Goal: Task Accomplishment & Management: Use online tool/utility

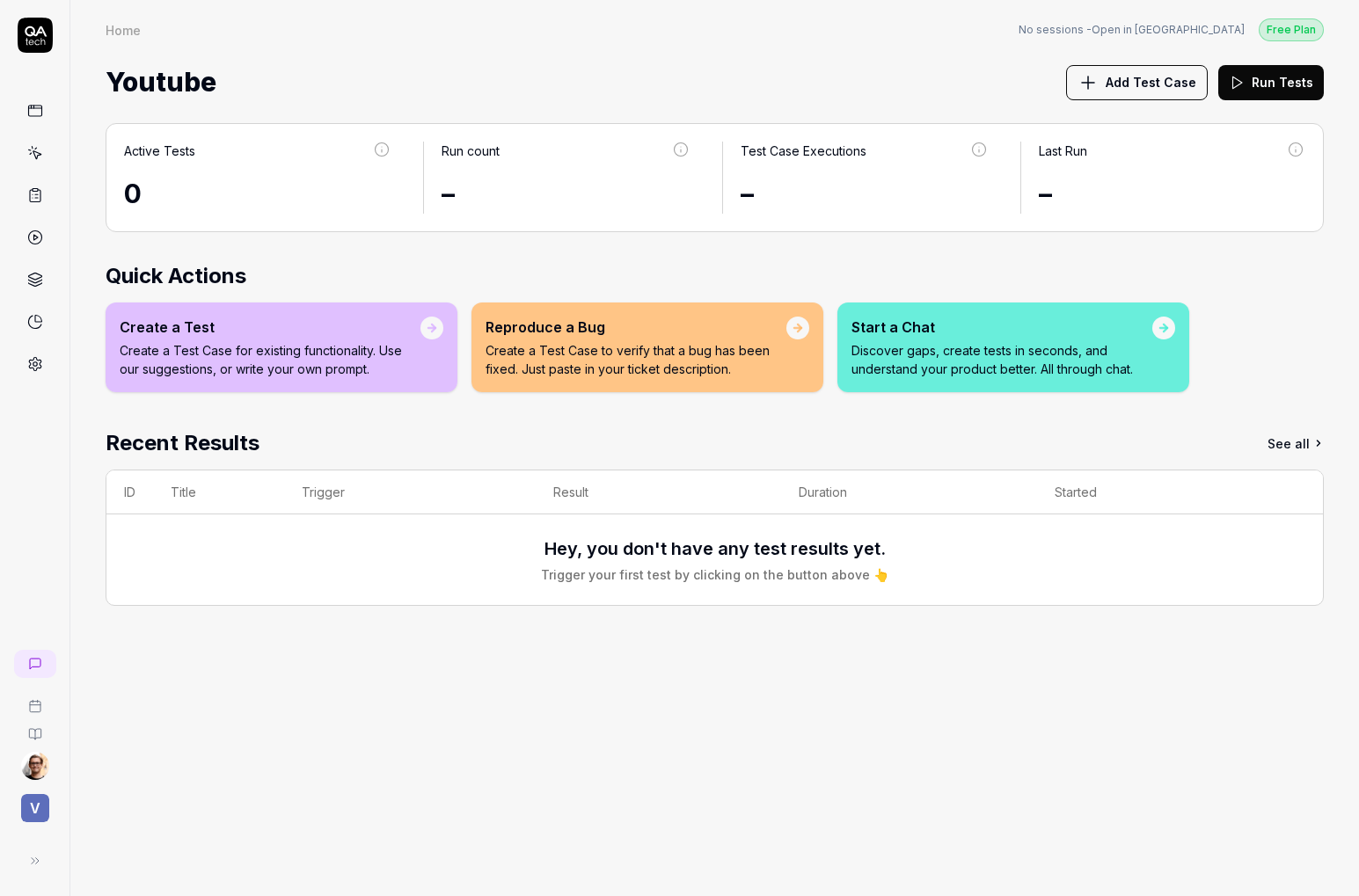
click at [53, 814] on div "V" at bounding box center [35, 807] width 56 height 35
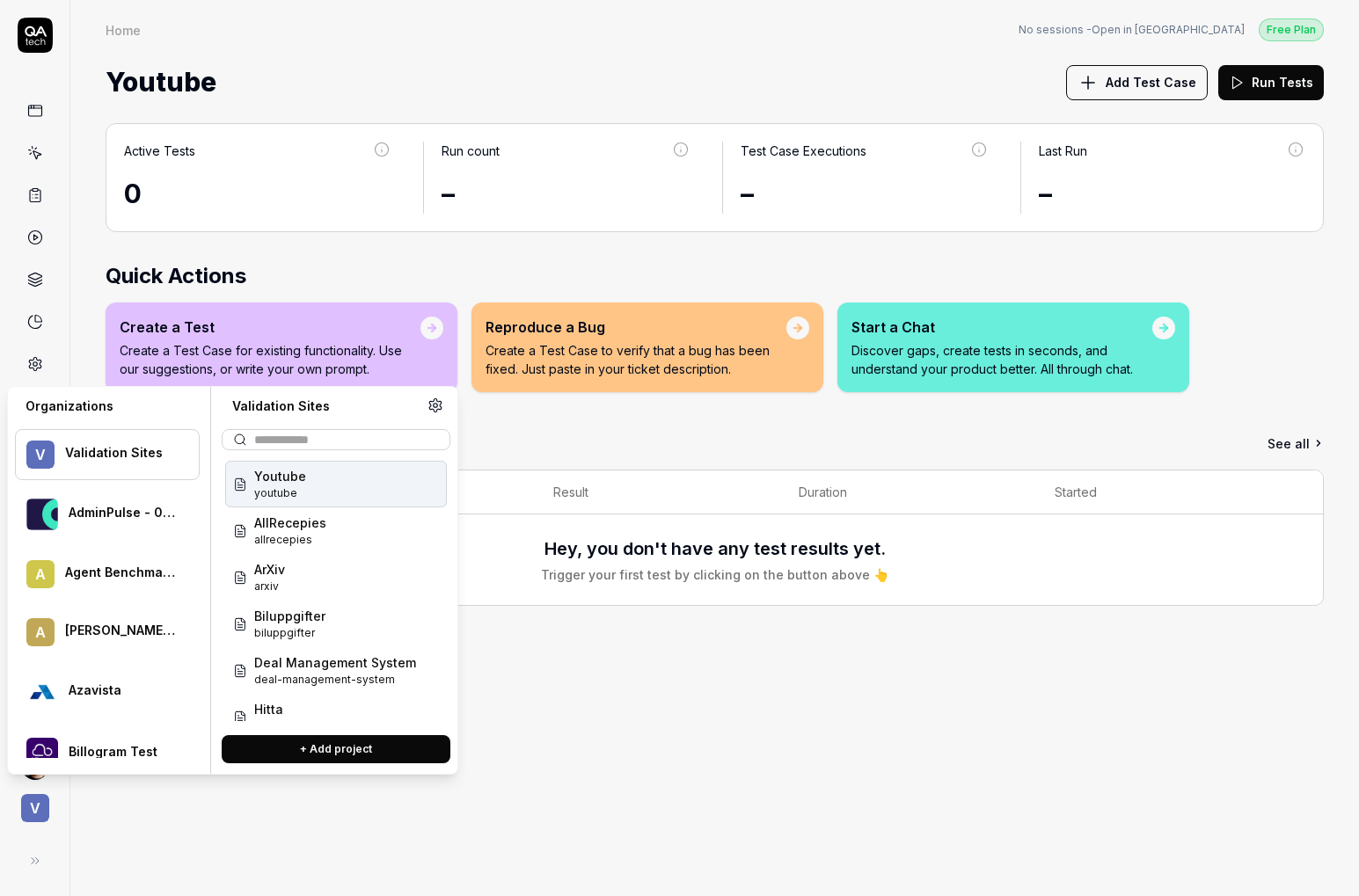
click at [525, 843] on div "Active Tests 0 Run count – Test Case Executions – Last Run – Quick Actions Crea…" at bounding box center [714, 500] width 1288 height 790
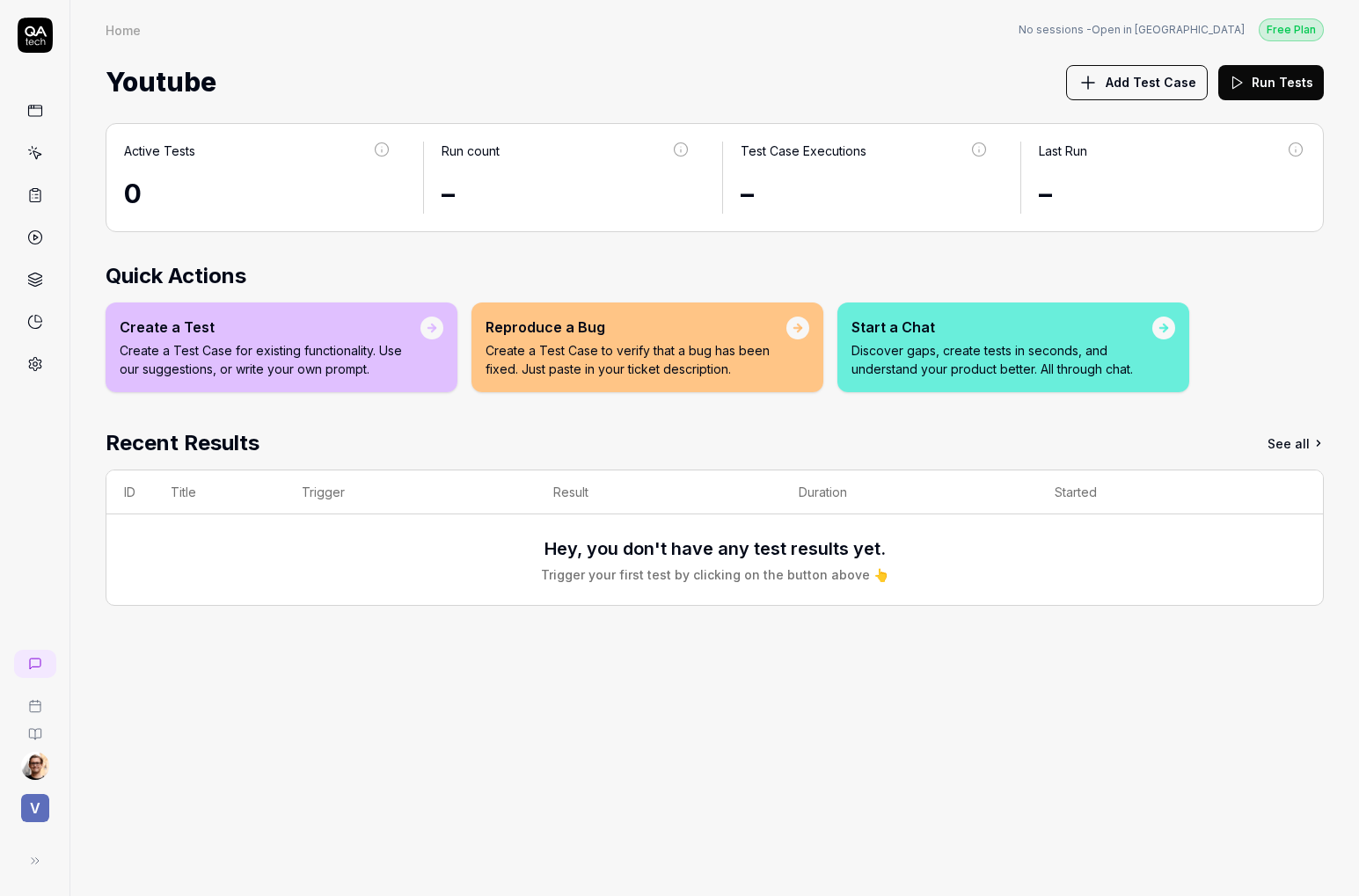
click at [34, 368] on icon at bounding box center [35, 365] width 16 height 16
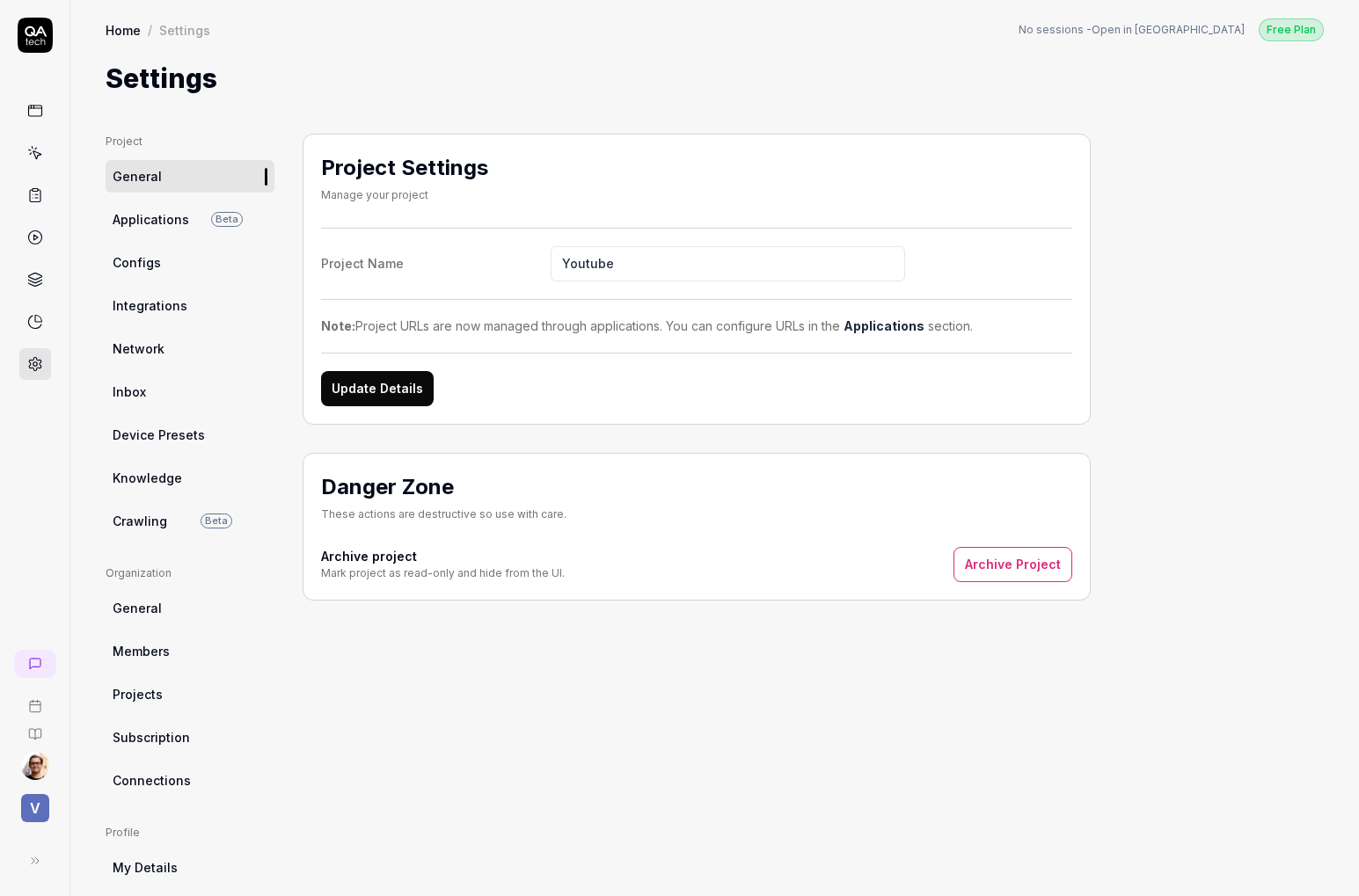
click at [154, 273] on link "Configs" at bounding box center [190, 262] width 169 height 32
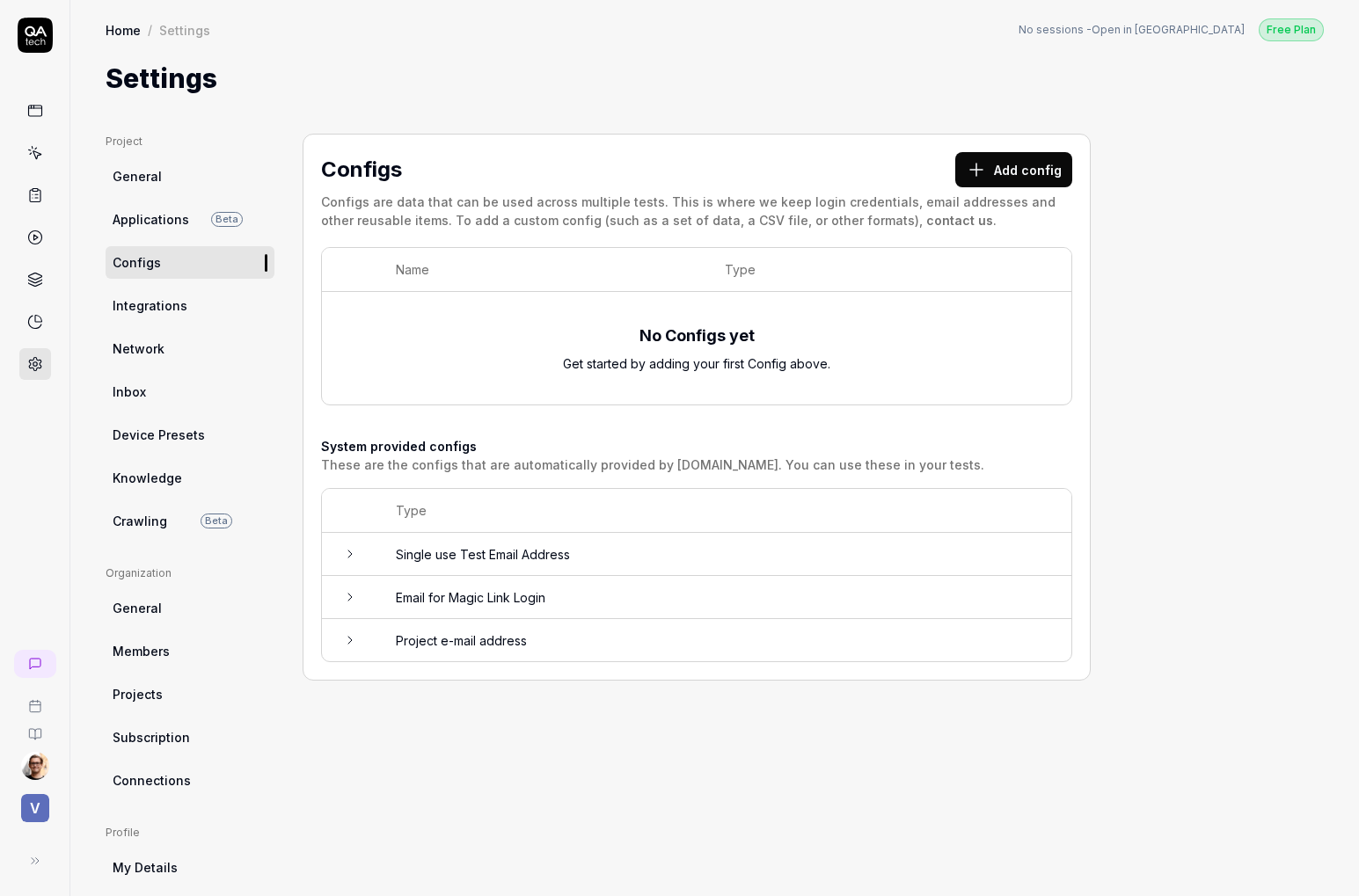
click at [148, 512] on span "Crawling" at bounding box center [139, 521] width 55 height 19
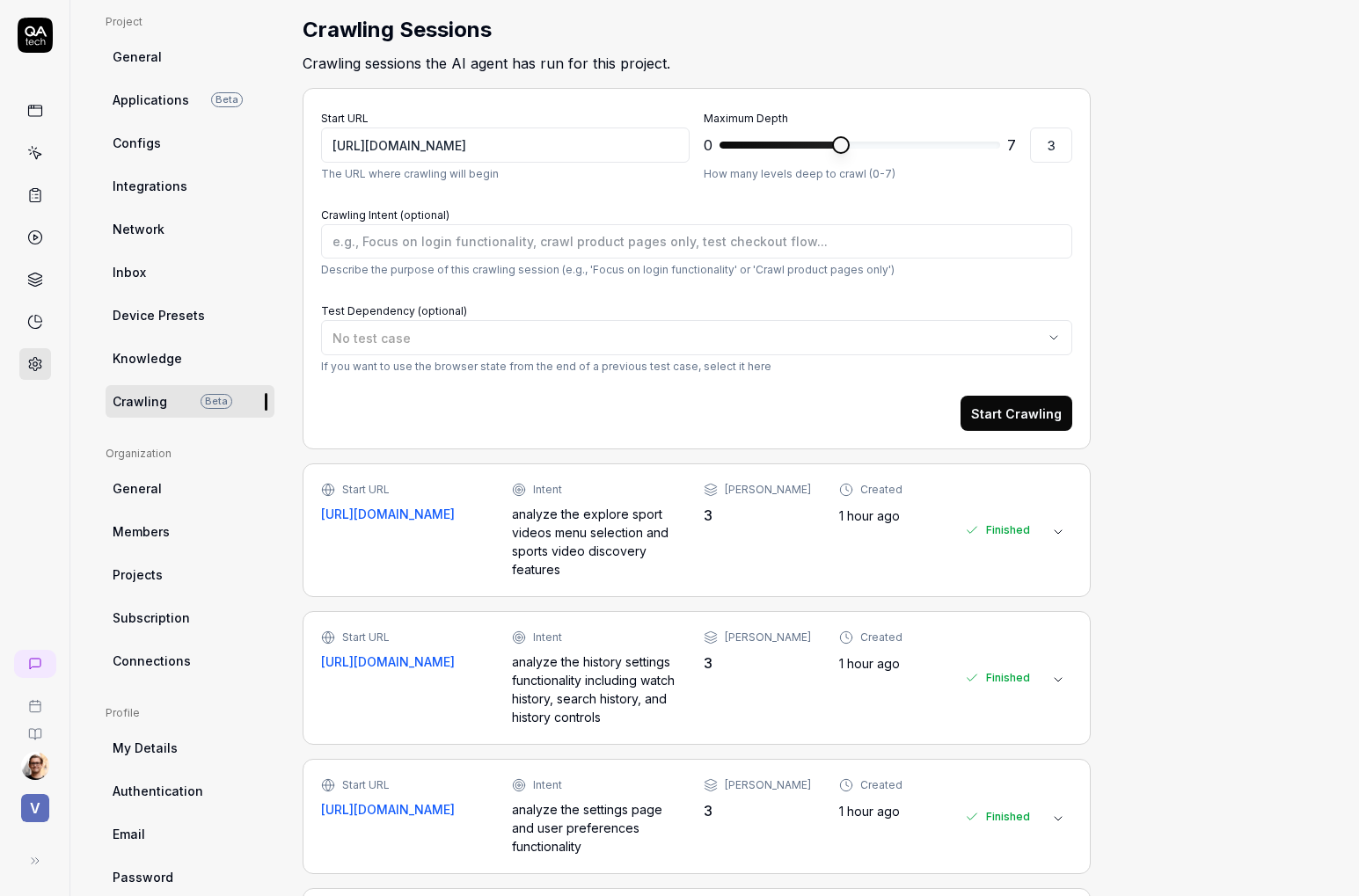
scroll to position [119, 0]
type textarea "*"
click at [743, 147] on span "*" at bounding box center [860, 145] width 280 height 28
click at [719, 145] on span at bounding box center [719, 146] width 0 height 7
type input "1"
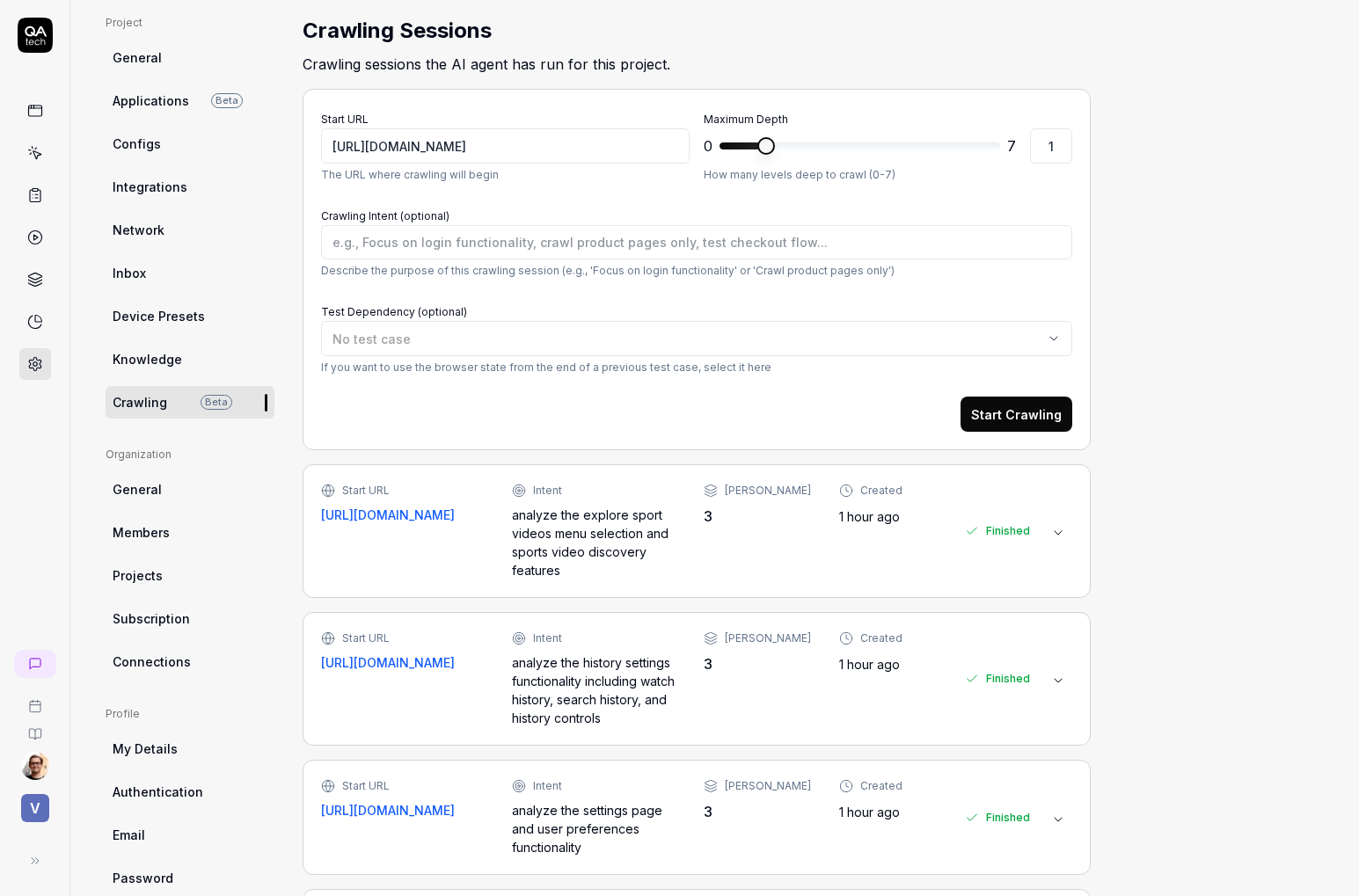
click at [772, 137] on span at bounding box center [766, 146] width 18 height 18
click at [665, 263] on p "Describe the purpose of this crawling session (e.g., 'Focus on login functional…" at bounding box center [696, 271] width 751 height 16
click at [668, 249] on textarea "Crawling Intent (optional)" at bounding box center [696, 242] width 751 height 34
type textarea "*"
type textarea "f"
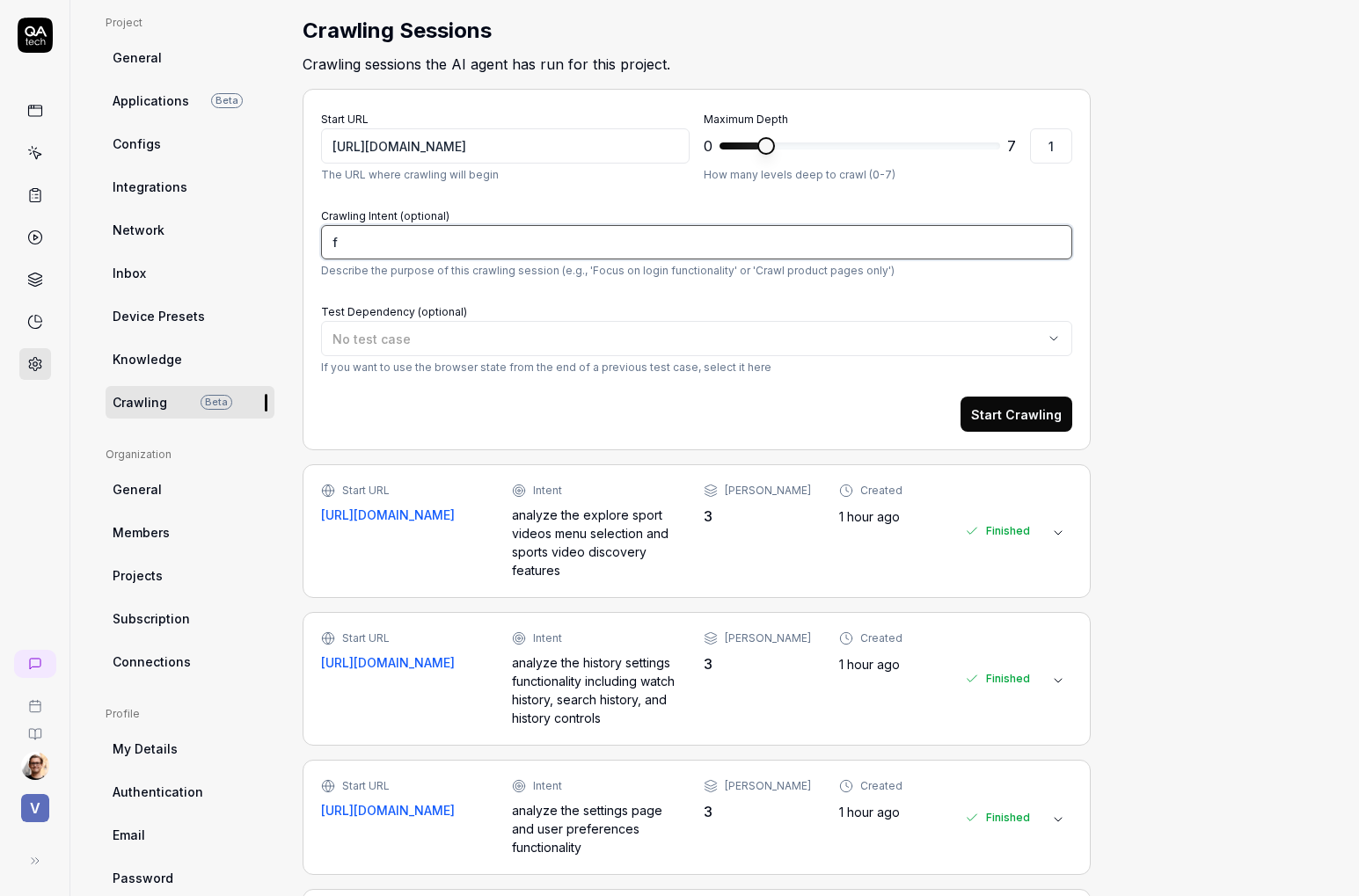
type textarea "*"
type textarea "fo"
type textarea "*"
type textarea "foc"
type textarea "*"
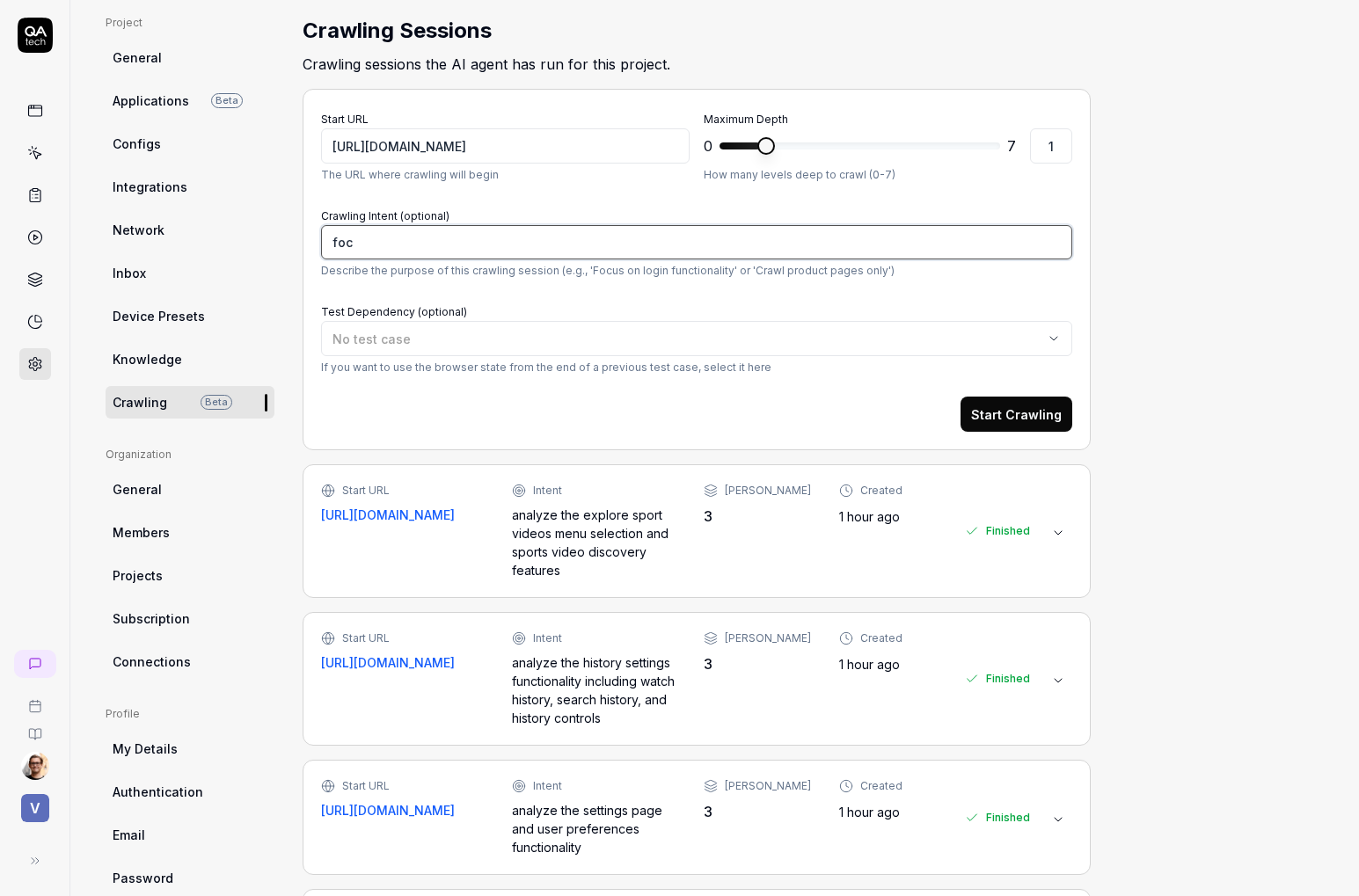
type textarea "focu"
type textarea "*"
type textarea "focus"
type textarea "*"
type textarea "focus"
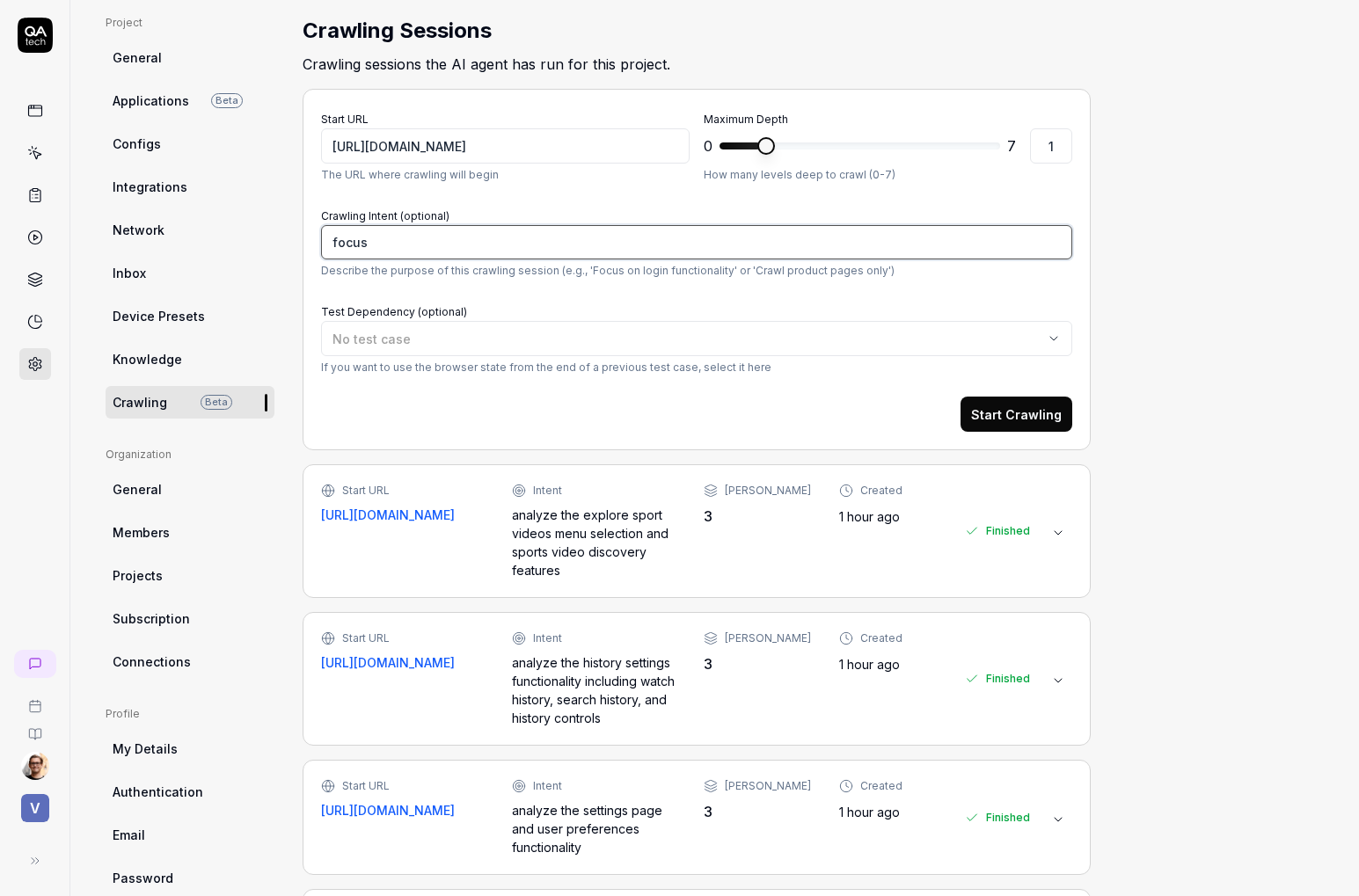
type textarea "*"
type textarea "focus o"
type textarea "*"
type textarea "focus on"
type textarea "*"
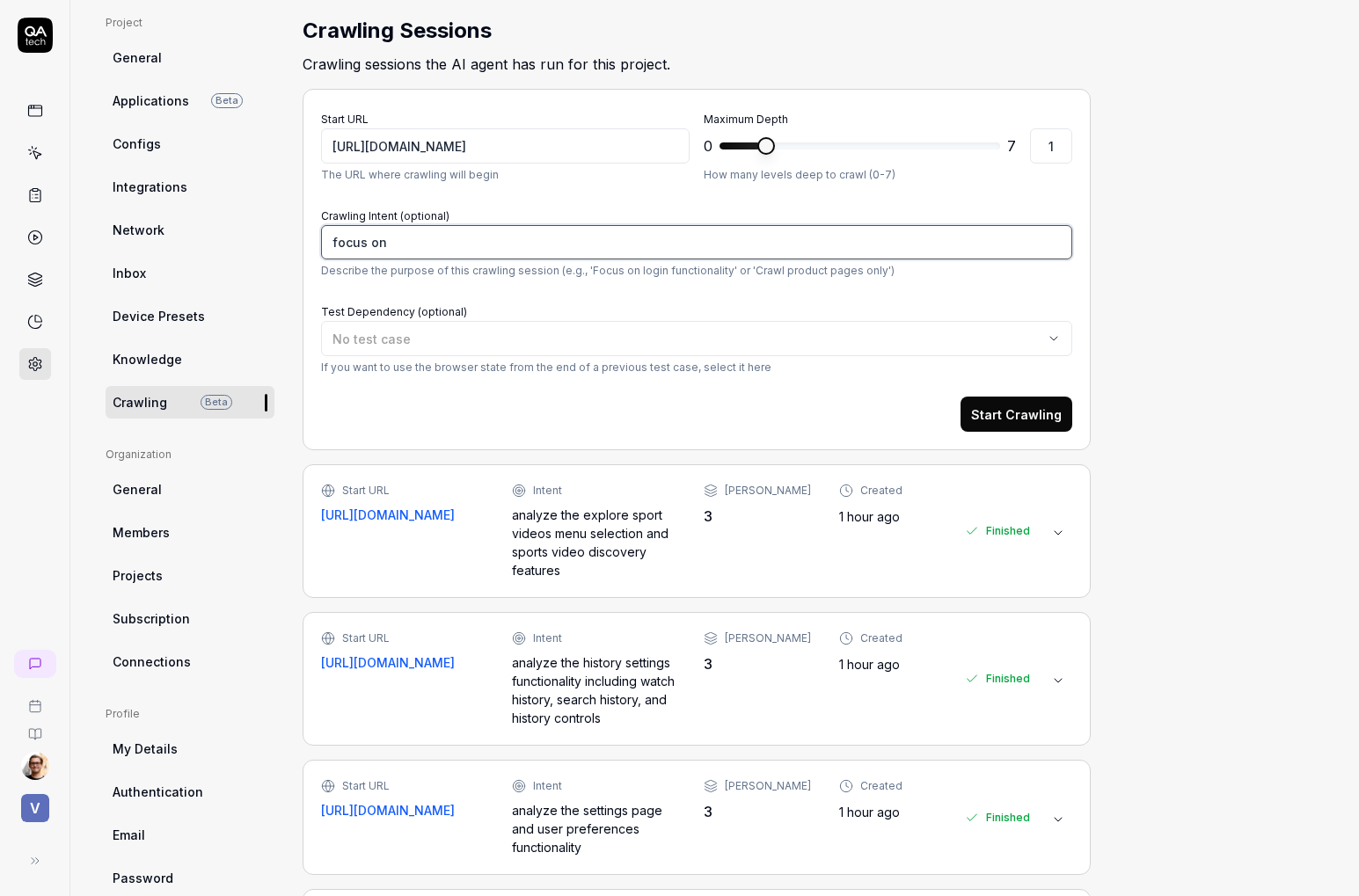
type textarea "focus on"
type textarea "*"
type textarea "focus on c"
type textarea "*"
type textarea "focus on ca"
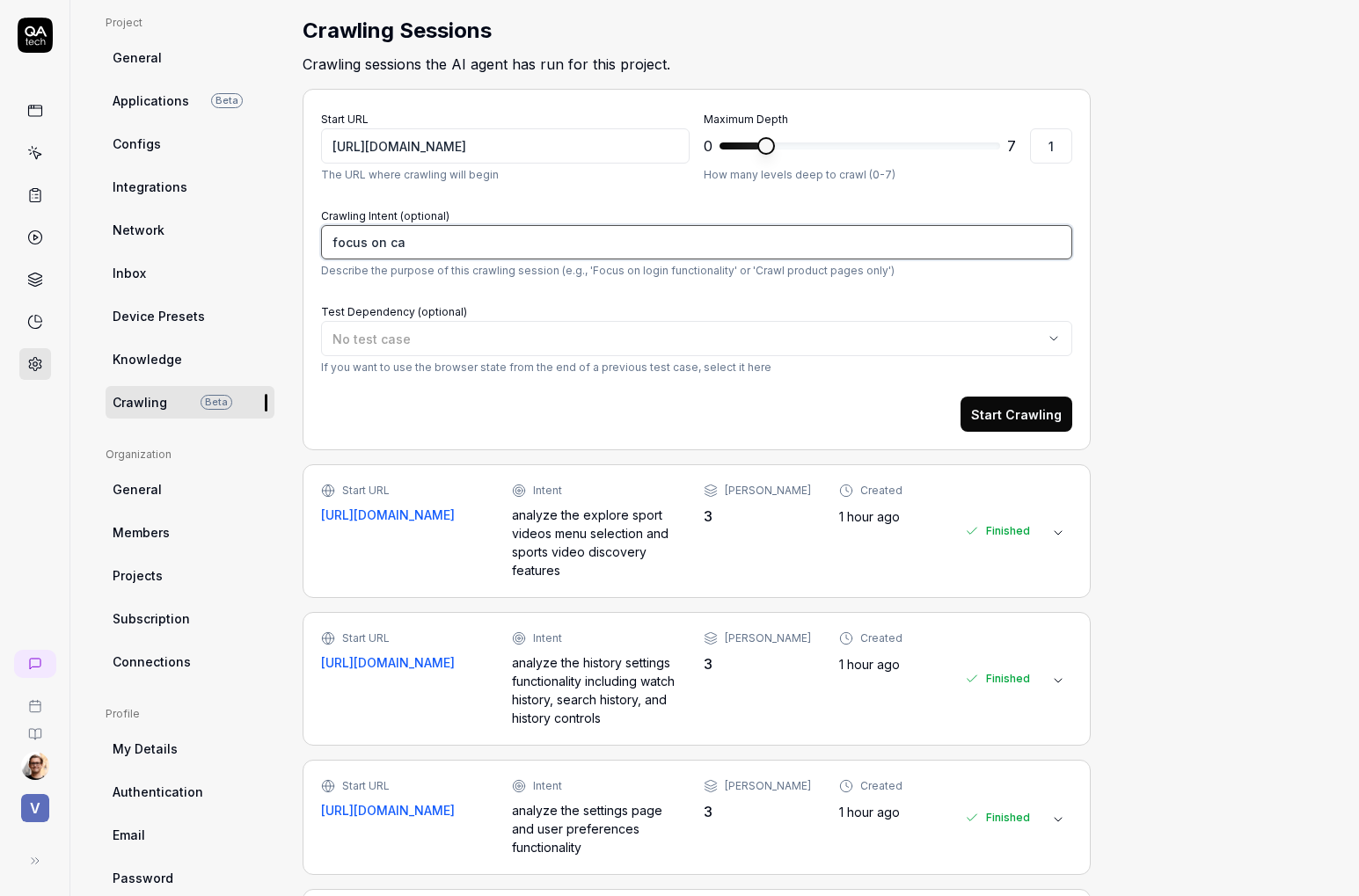
type textarea "*"
type textarea "focus on cat"
type textarea "*"
type textarea "focus on cat"
type textarea "*"
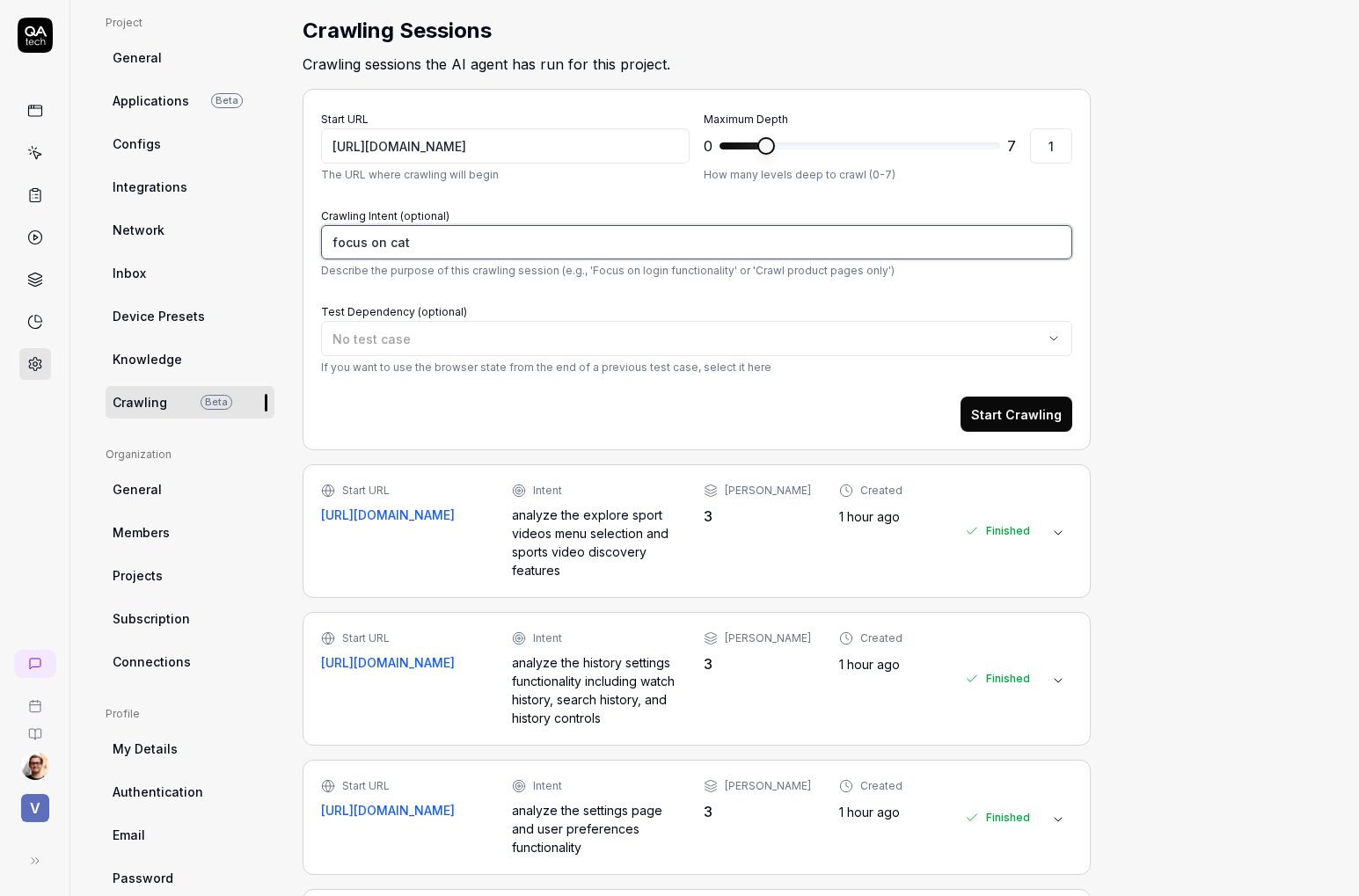
type textarea "focus on cat v"
type textarea "*"
type textarea "focus on cat vi"
type textarea "*"
type textarea "focus on cat vid"
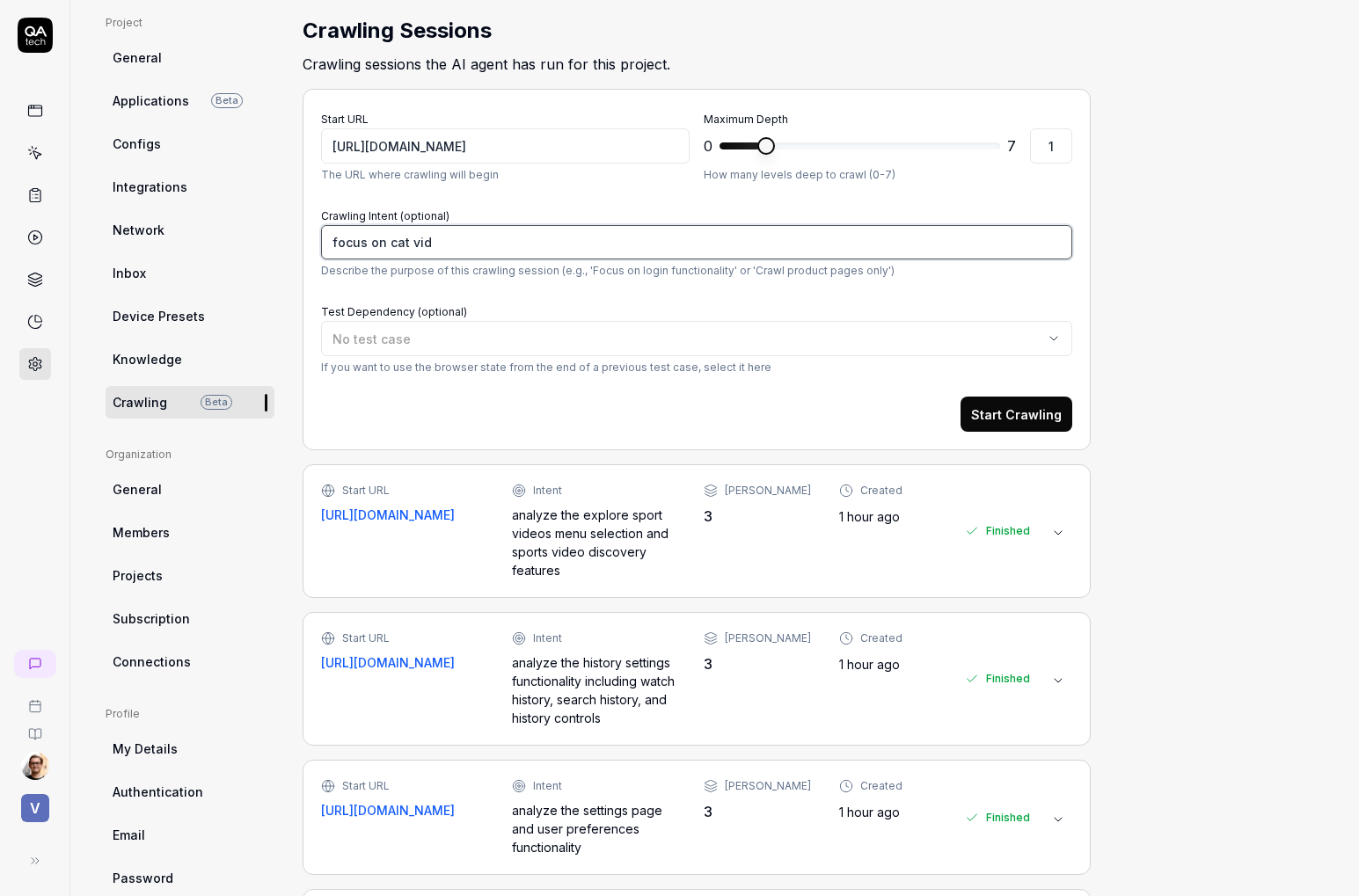
type textarea "*"
type textarea "focus on cat vide"
type textarea "*"
type textarea "focus on cat video"
type textarea "*"
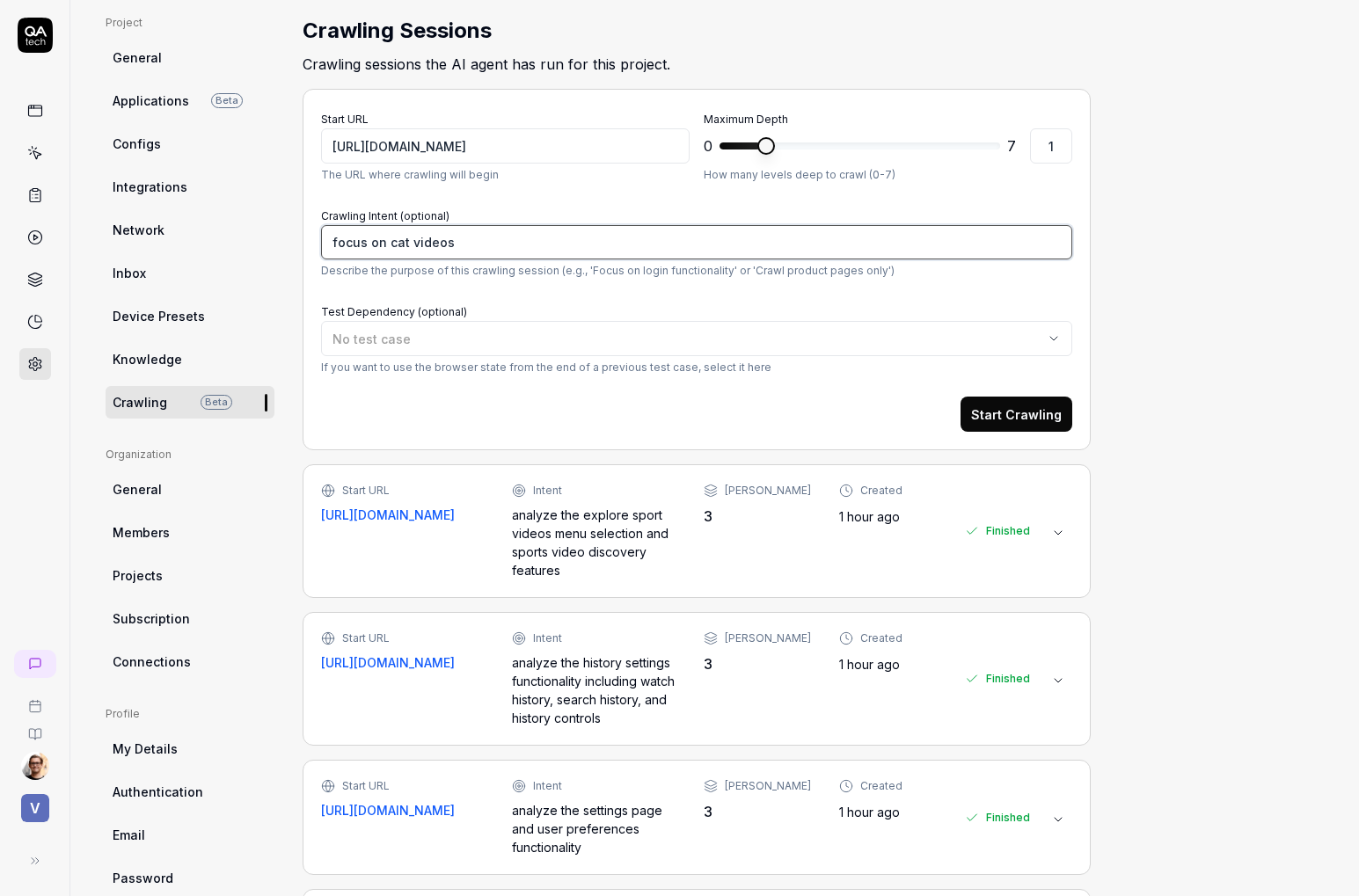
type textarea "focus on cat videos"
click at [996, 418] on button "Start Crawling" at bounding box center [1016, 414] width 111 height 35
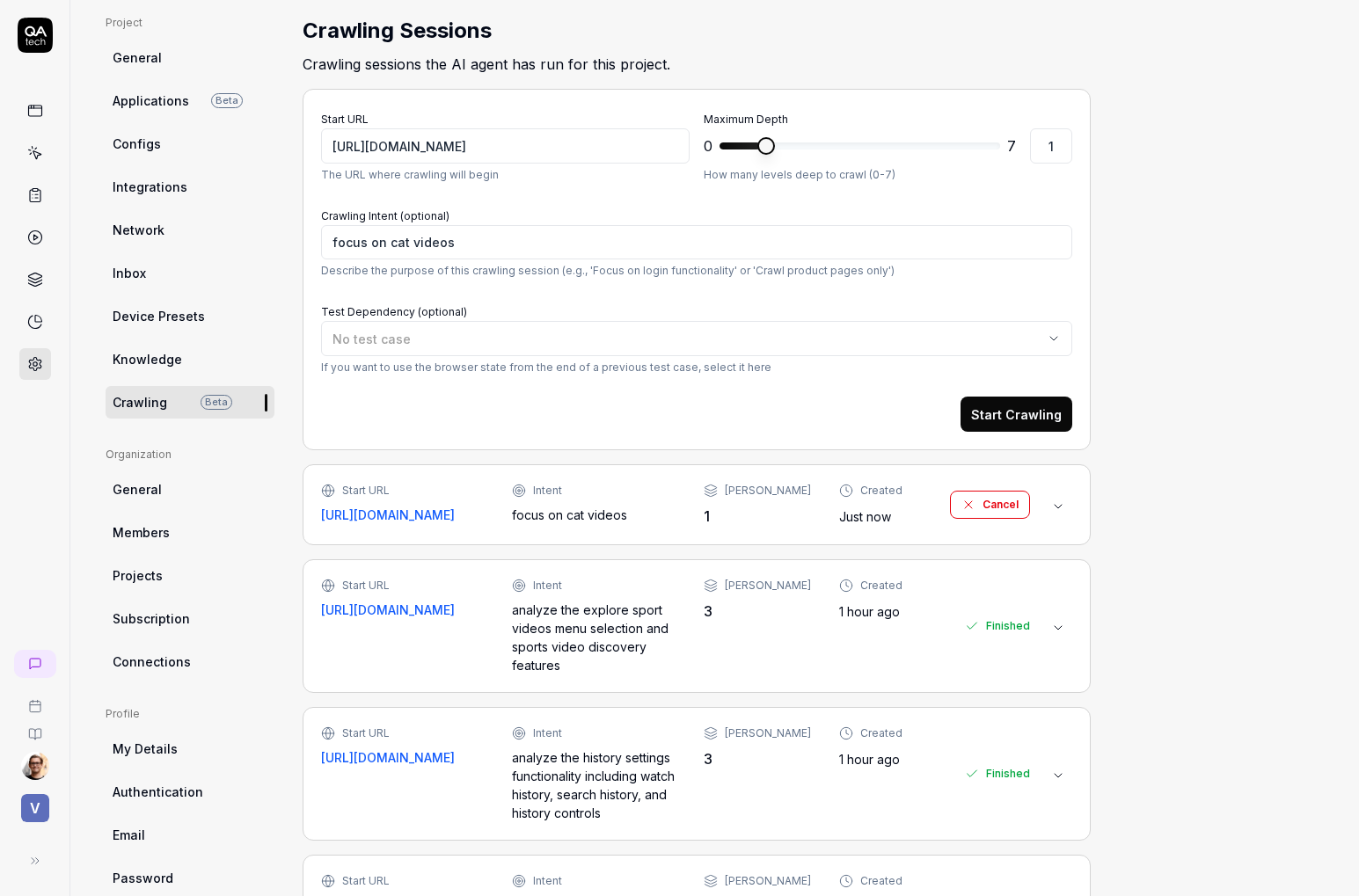
click at [571, 500] on div "Intent focus on cat videos" at bounding box center [593, 504] width 163 height 41
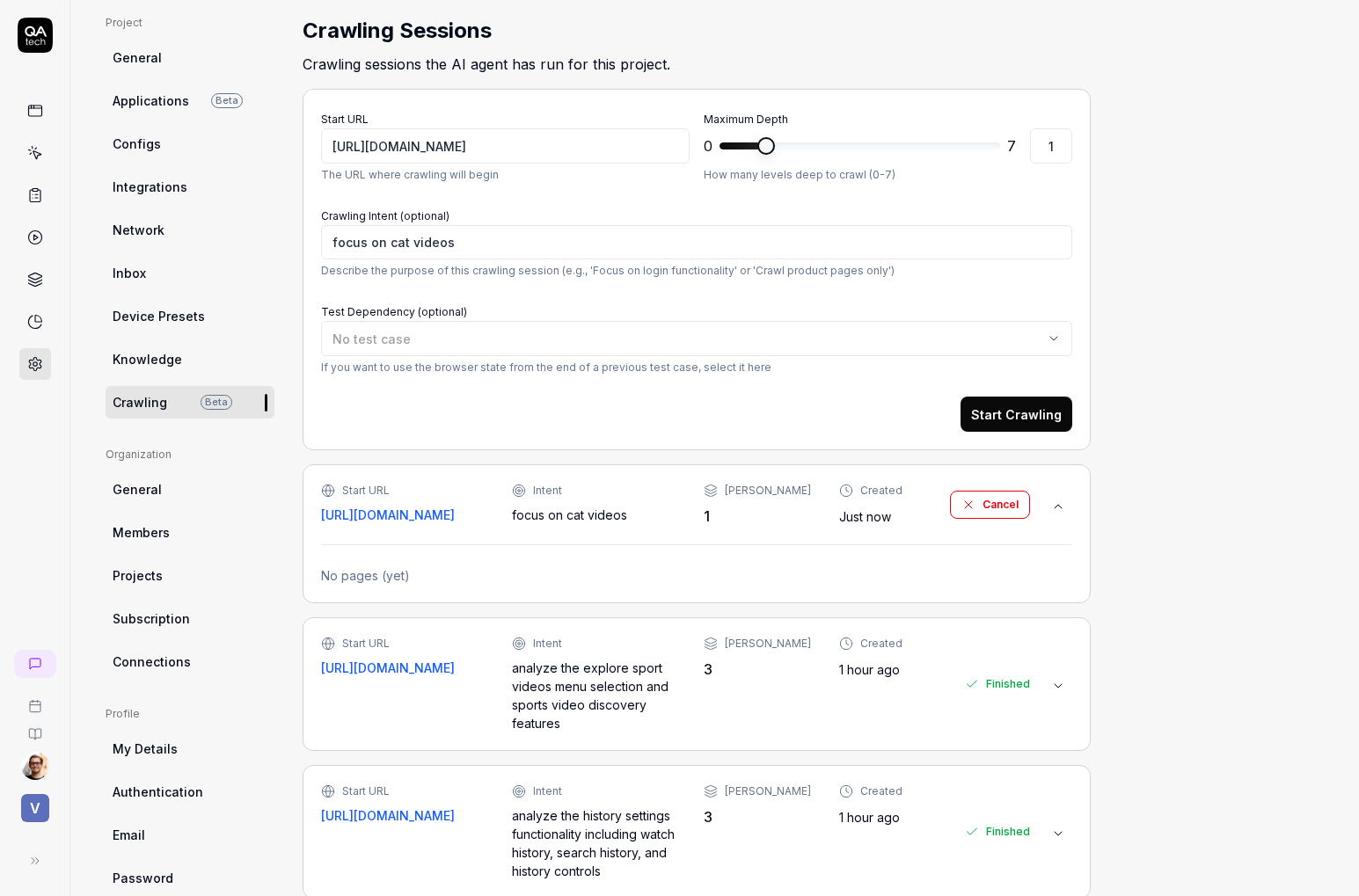
click at [571, 500] on div "Intent focus on cat videos" at bounding box center [593, 504] width 163 height 41
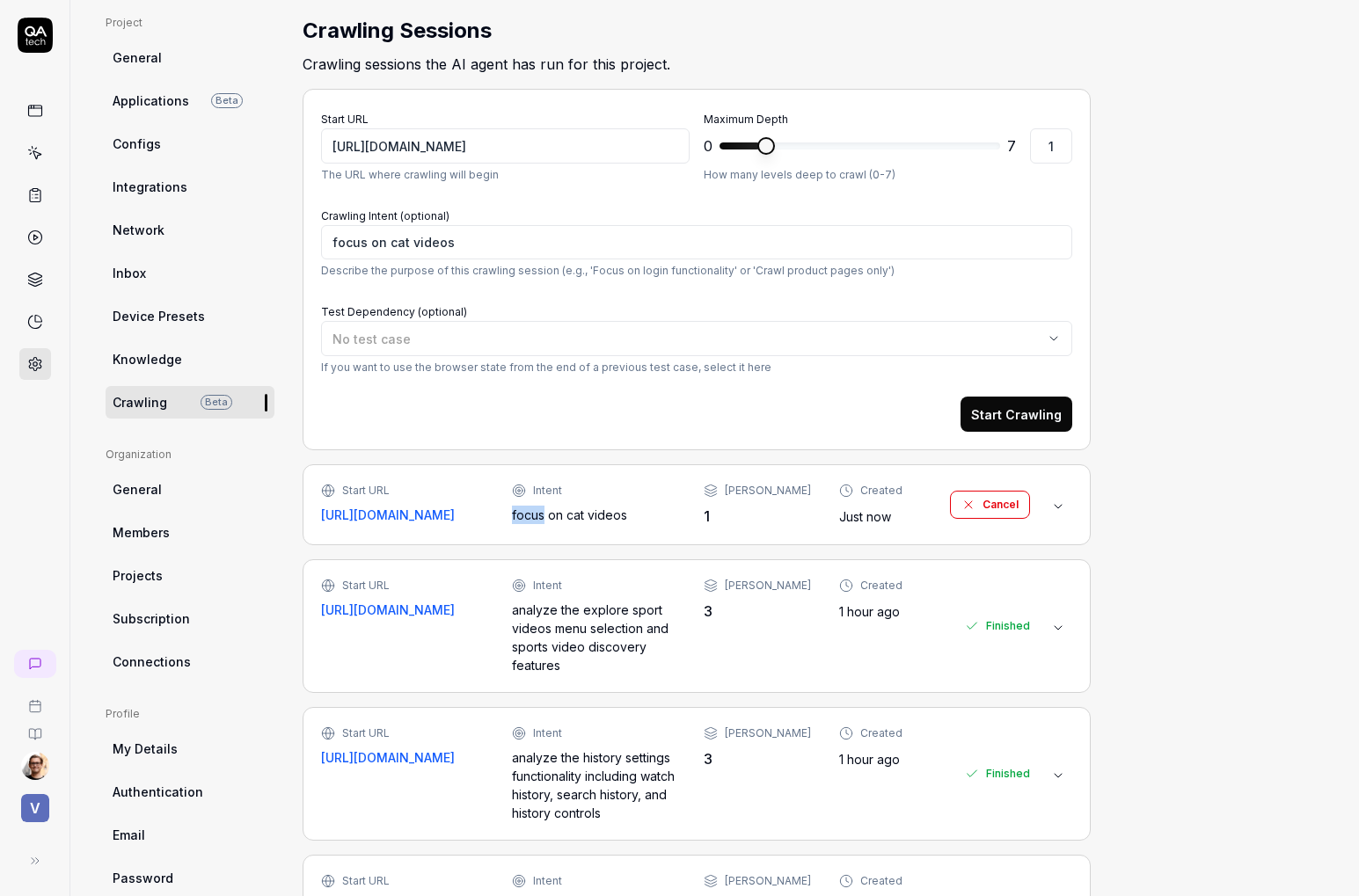
click at [571, 500] on div "Intent focus on cat videos" at bounding box center [593, 504] width 163 height 41
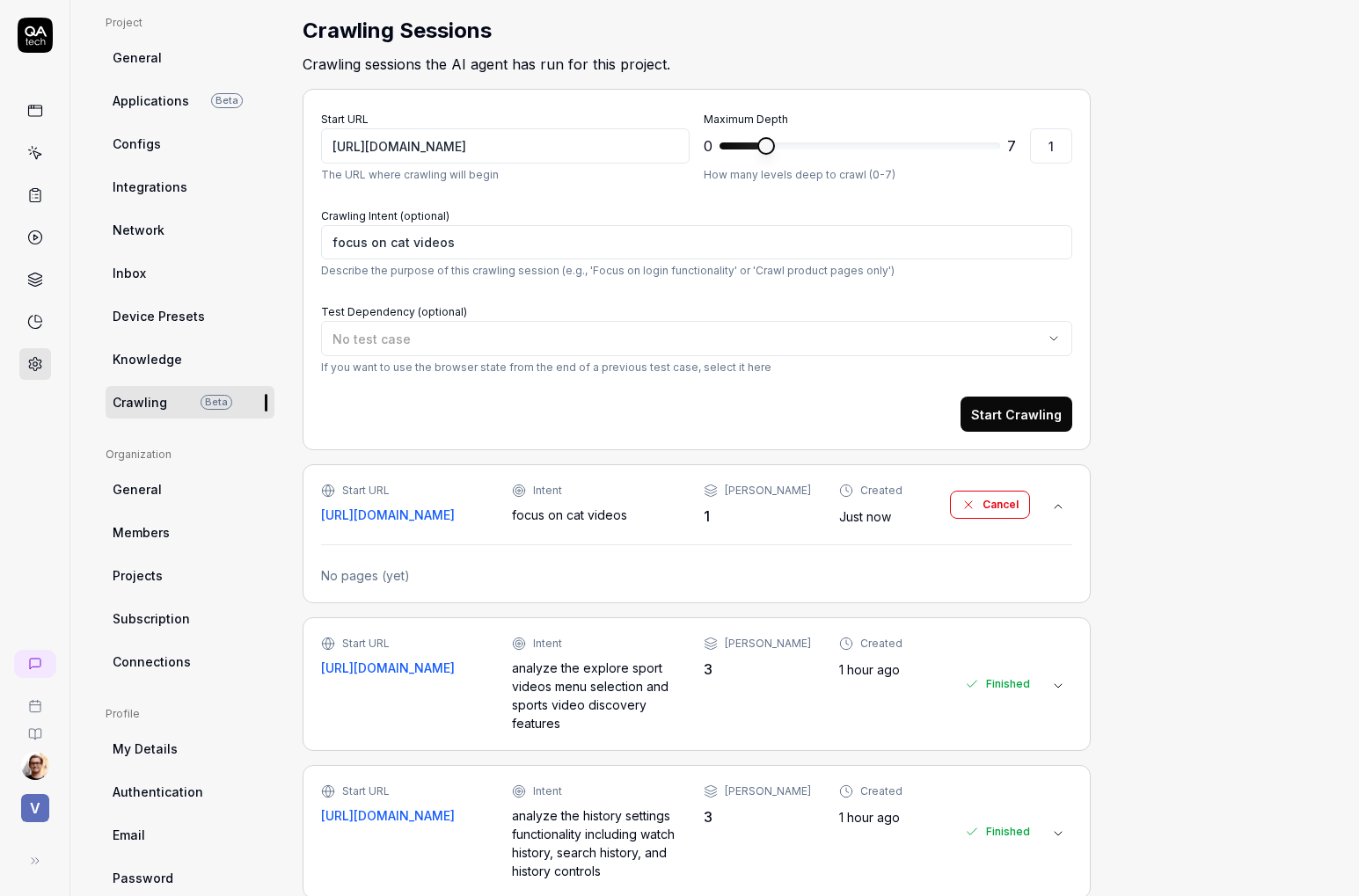
click at [1224, 513] on div "Project General Applications Beta Configs Integrations Network Inbox Device Pre…" at bounding box center [714, 616] width 1218 height 1202
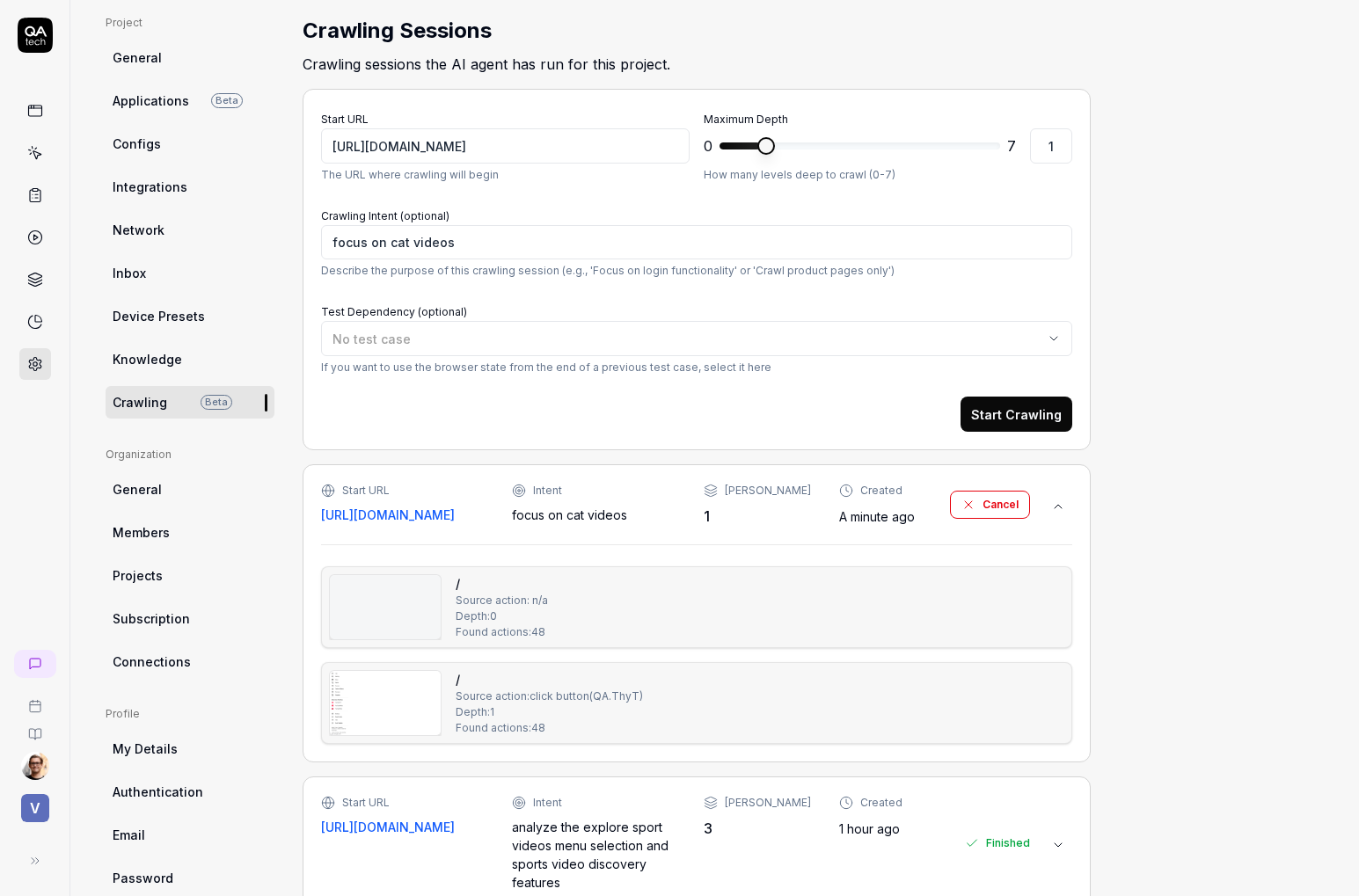
type textarea "*"
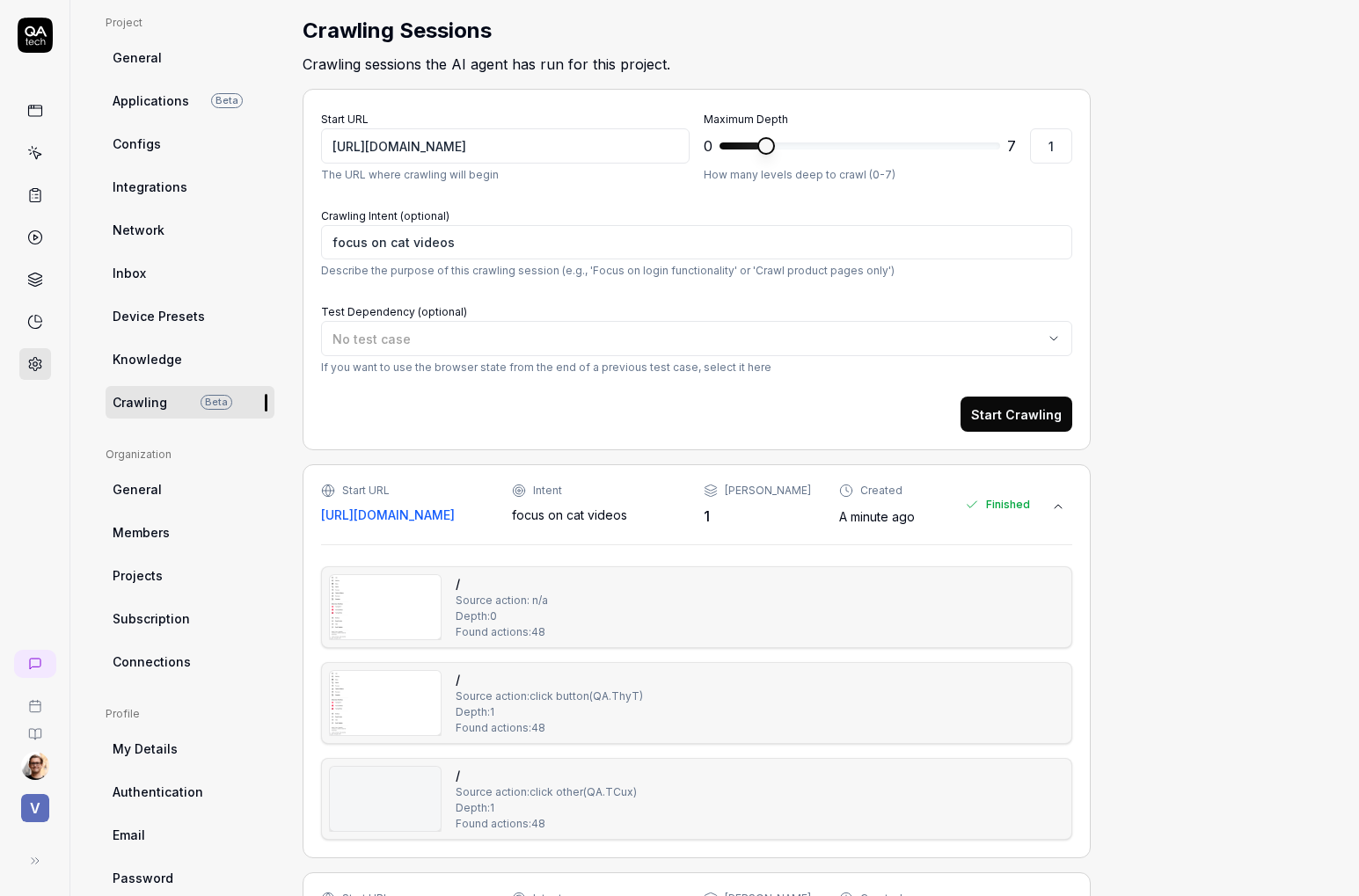
click at [444, 619] on div "/ Source action: n/a Depth: 0 Found actions: 48" at bounding box center [696, 606] width 736 height 66
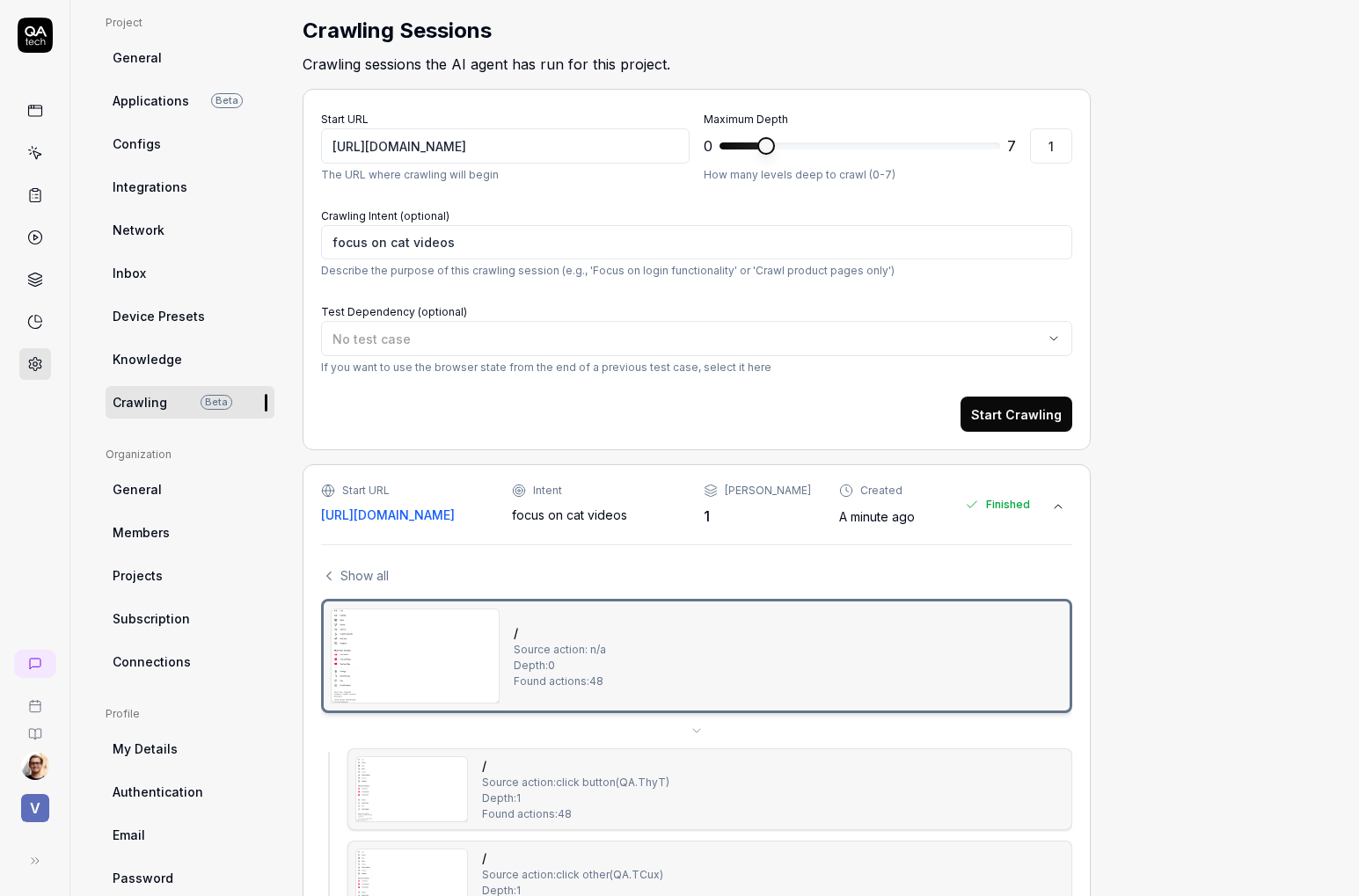
click at [430, 683] on img at bounding box center [415, 656] width 167 height 93
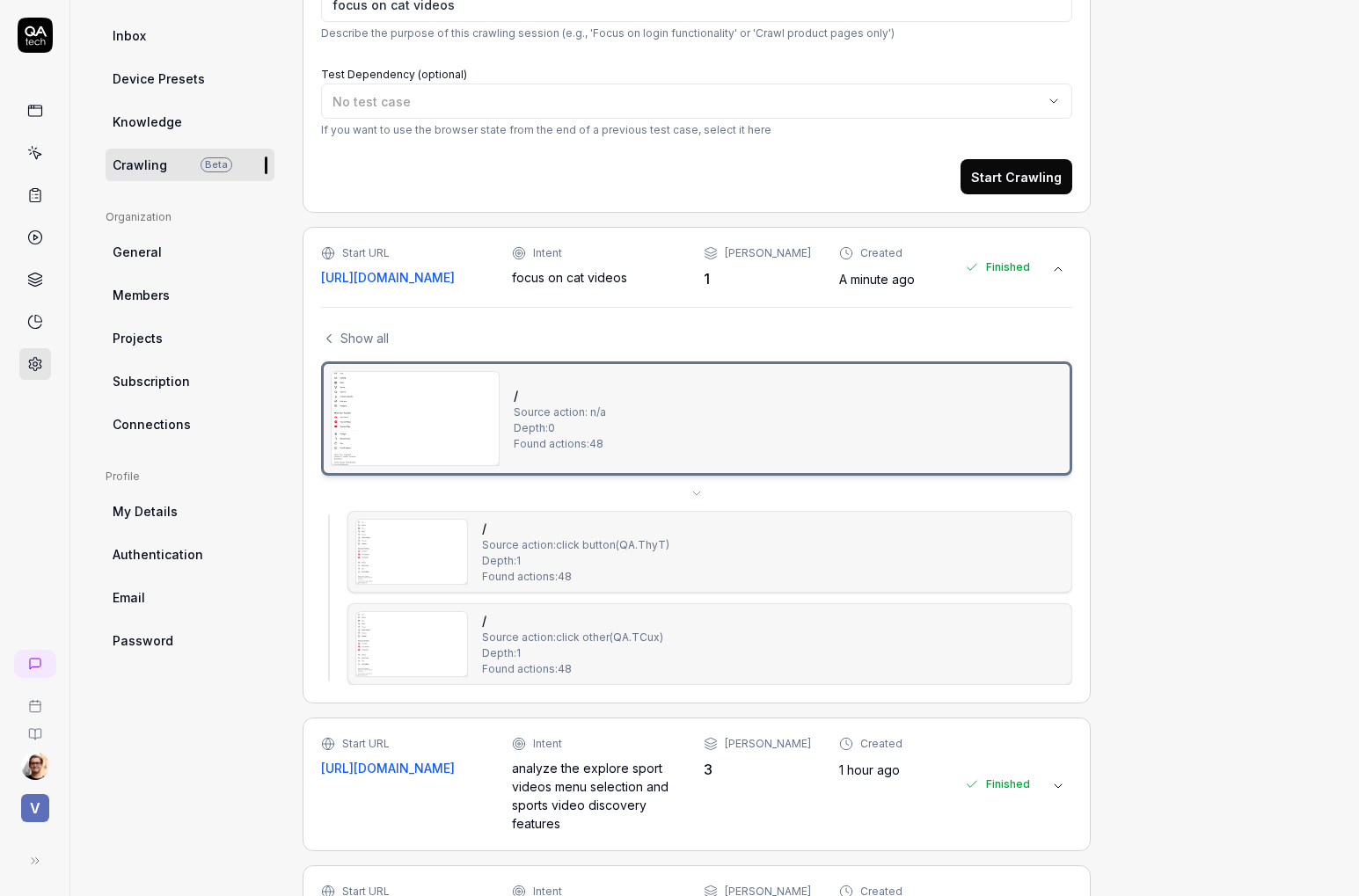
scroll to position [688, 0]
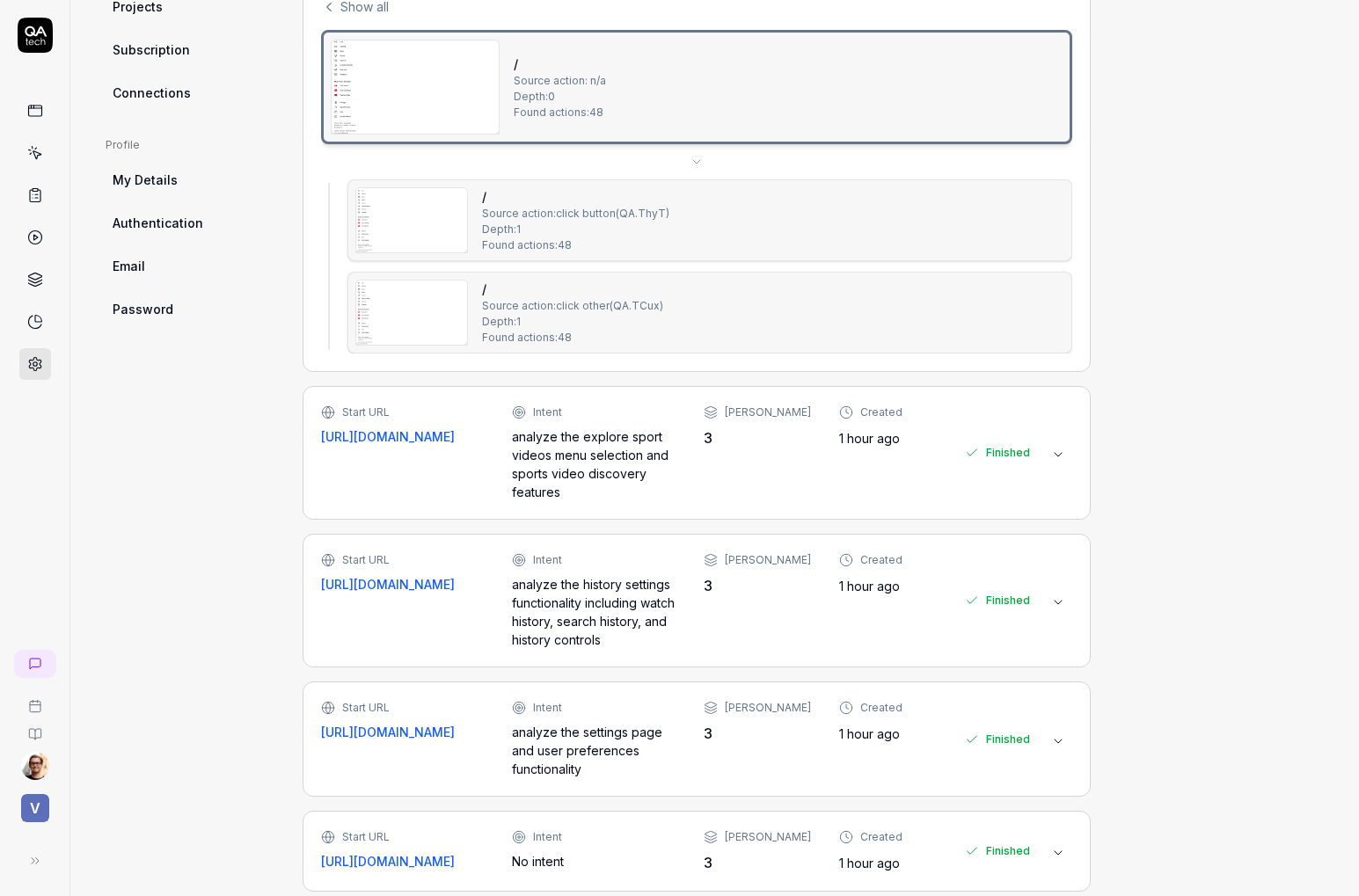
click at [504, 333] on span "Found actions: 48" at bounding box center [527, 338] width 90 height 16
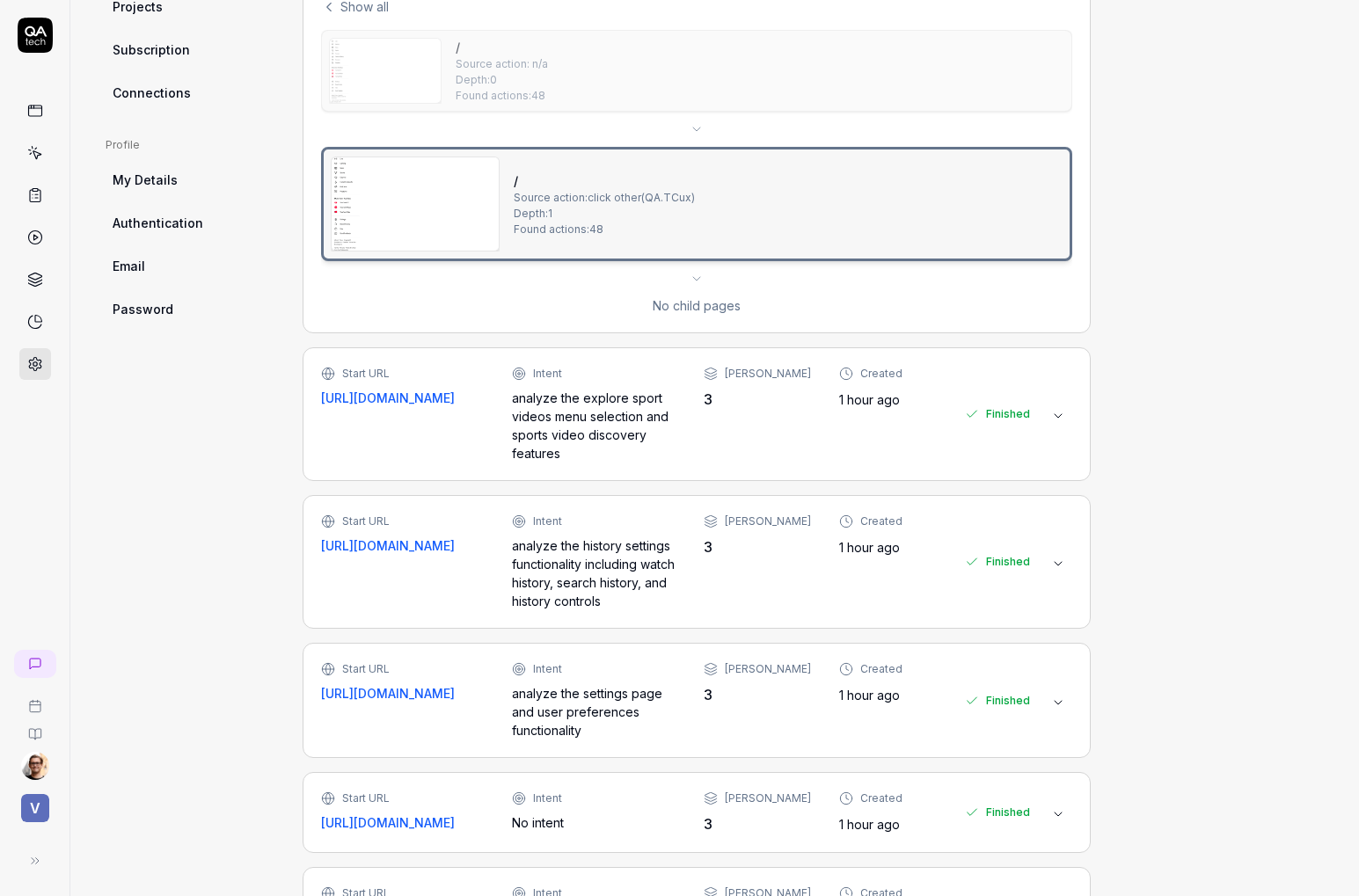
click at [407, 197] on img at bounding box center [415, 204] width 167 height 93
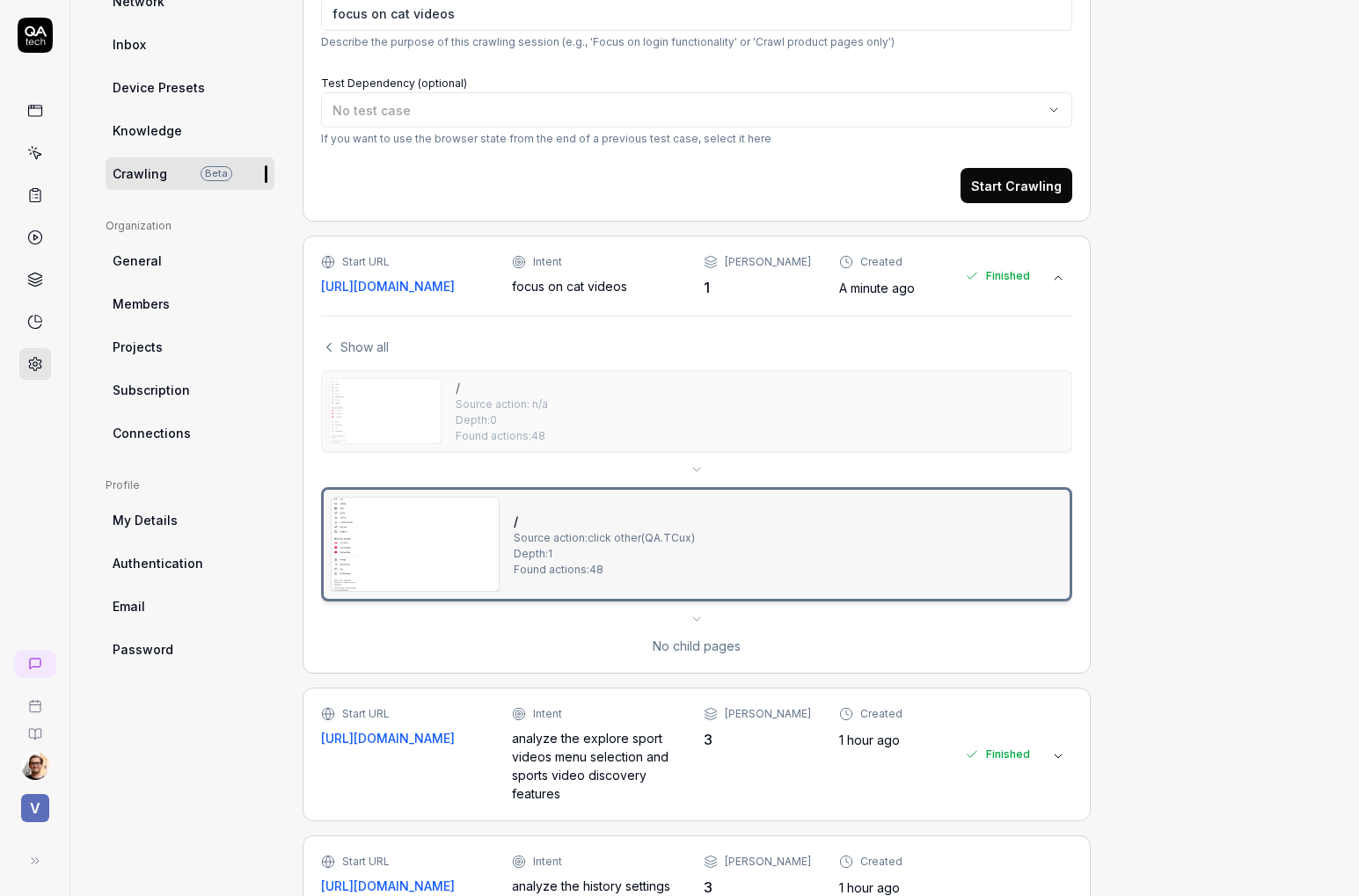
scroll to position [347, 0]
click at [832, 601] on div "/ Source action: click other ( QA.TCux ) Depth: 1 Found actions: 48" at bounding box center [696, 544] width 751 height 114
click at [832, 592] on div "/ Source action: click other ( QA.TCux ) Depth: 1 Found actions: 48" at bounding box center [696, 544] width 751 height 114
click at [798, 549] on div "/ Source action: click other ( QA.TCux ) Depth: 1 Found actions: 48" at bounding box center [696, 545] width 732 height 95
click at [392, 545] on img at bounding box center [415, 545] width 167 height 93
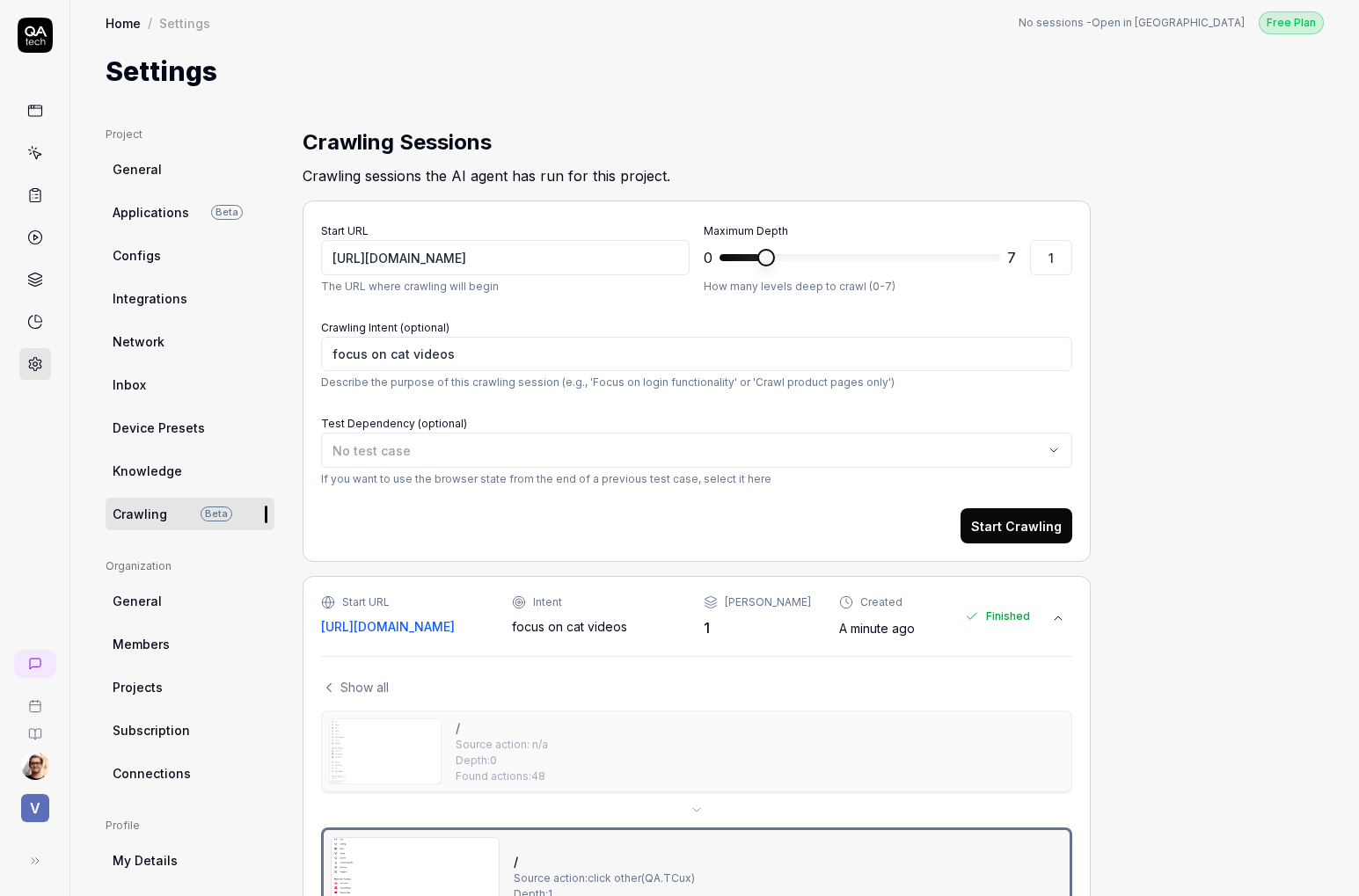
scroll to position [0, 0]
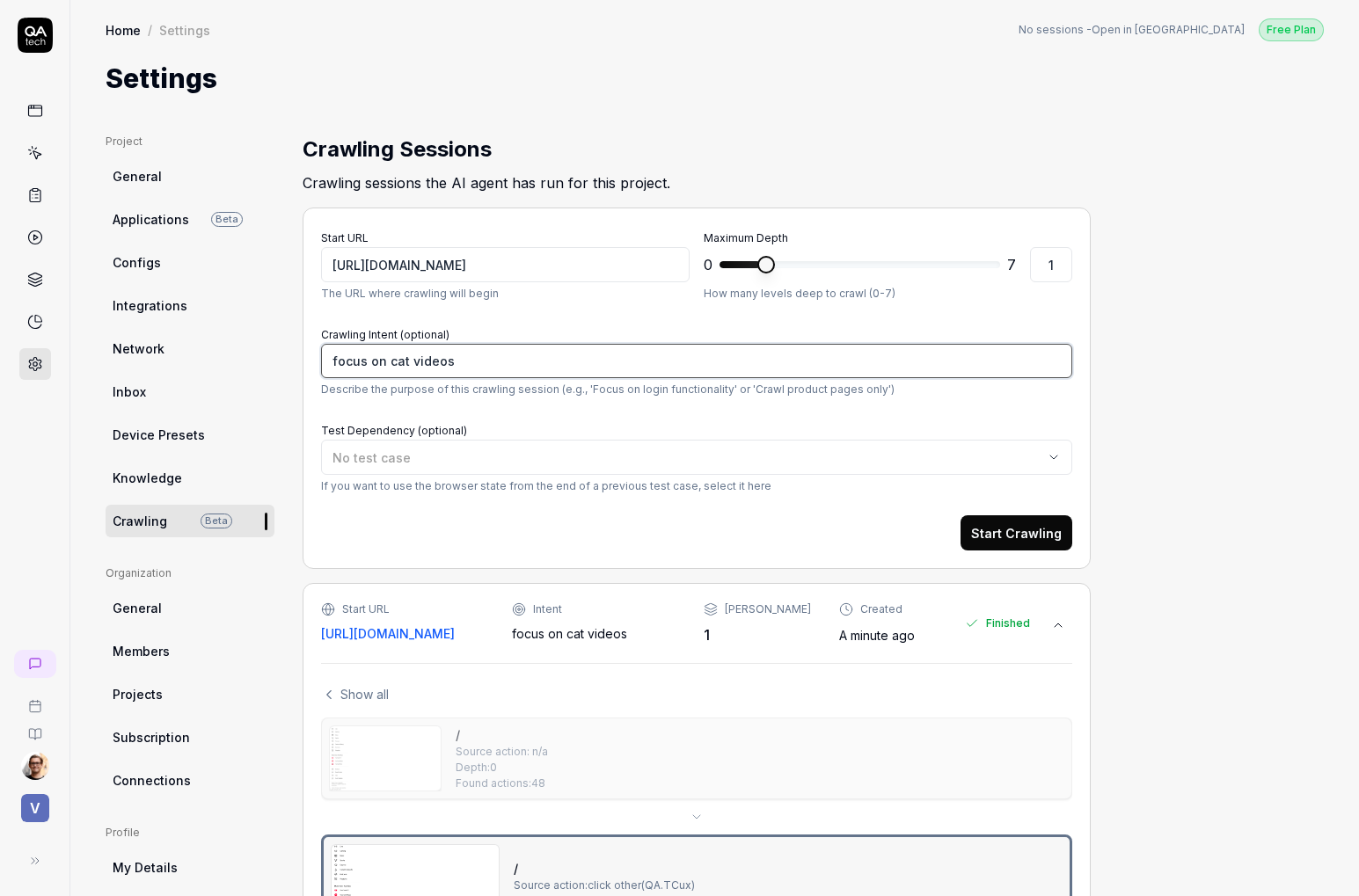
click at [487, 346] on textarea "focus on cat videos" at bounding box center [696, 361] width 751 height 34
click at [507, 369] on textarea "focus on cat videos" at bounding box center [696, 361] width 751 height 34
type textarea "*"
type textarea "c"
type textarea "*"
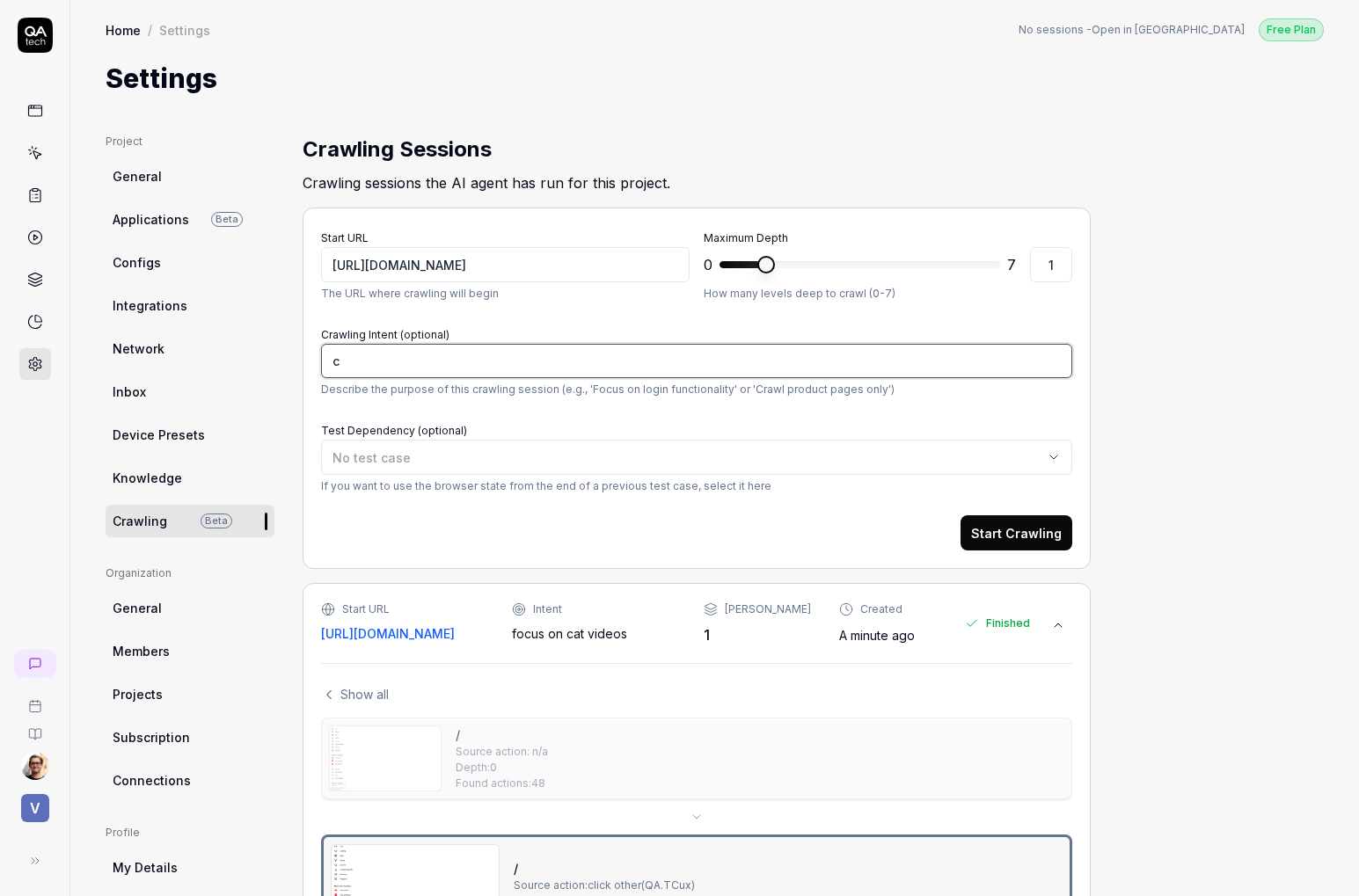
type textarea "cr"
type textarea "*"
type textarea "cra"
type textarea "*"
type textarea "craw"
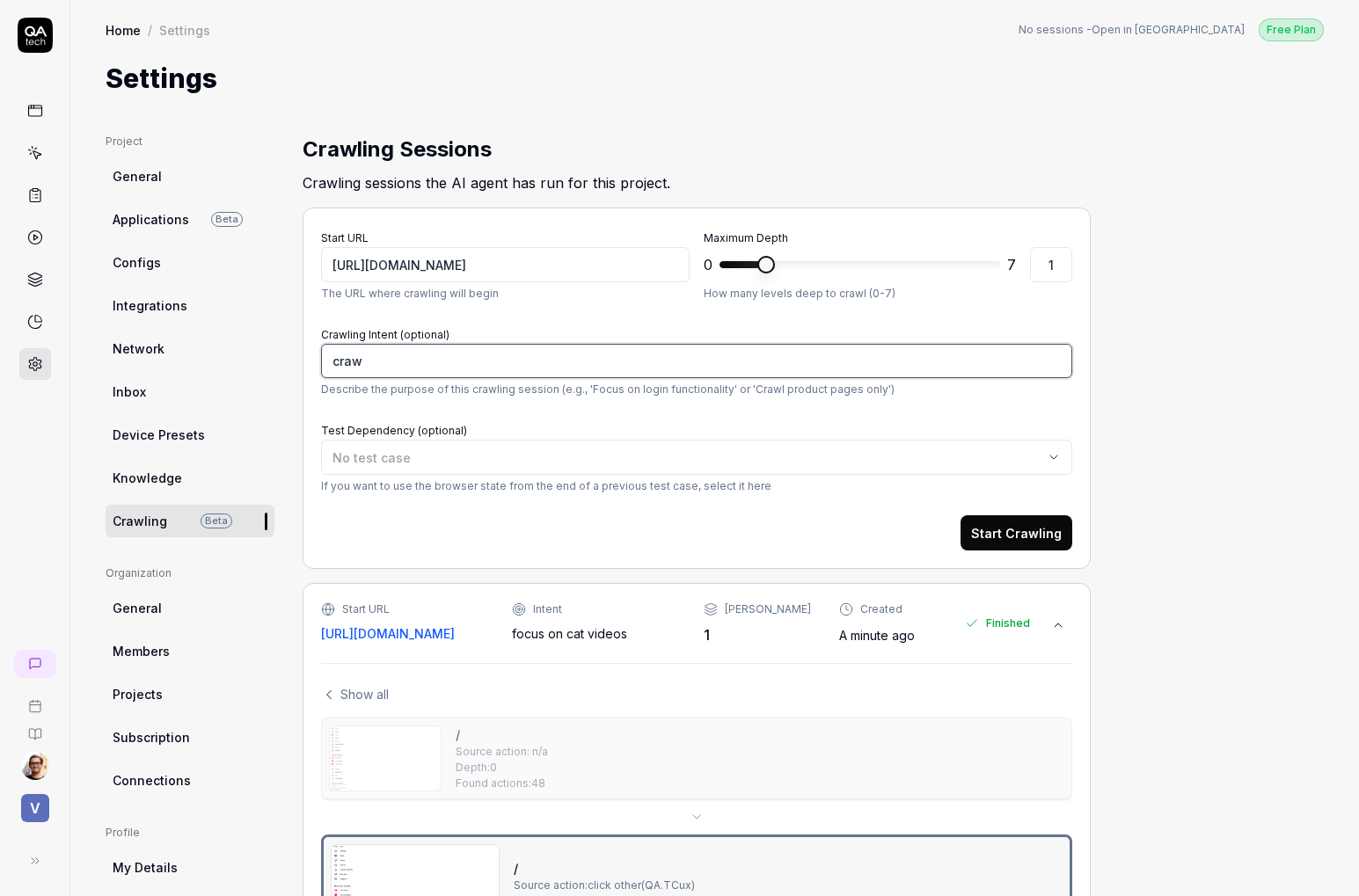
type textarea "*"
type textarea "crawl"
type textarea "*"
type textarea "crawl"
type textarea "*"
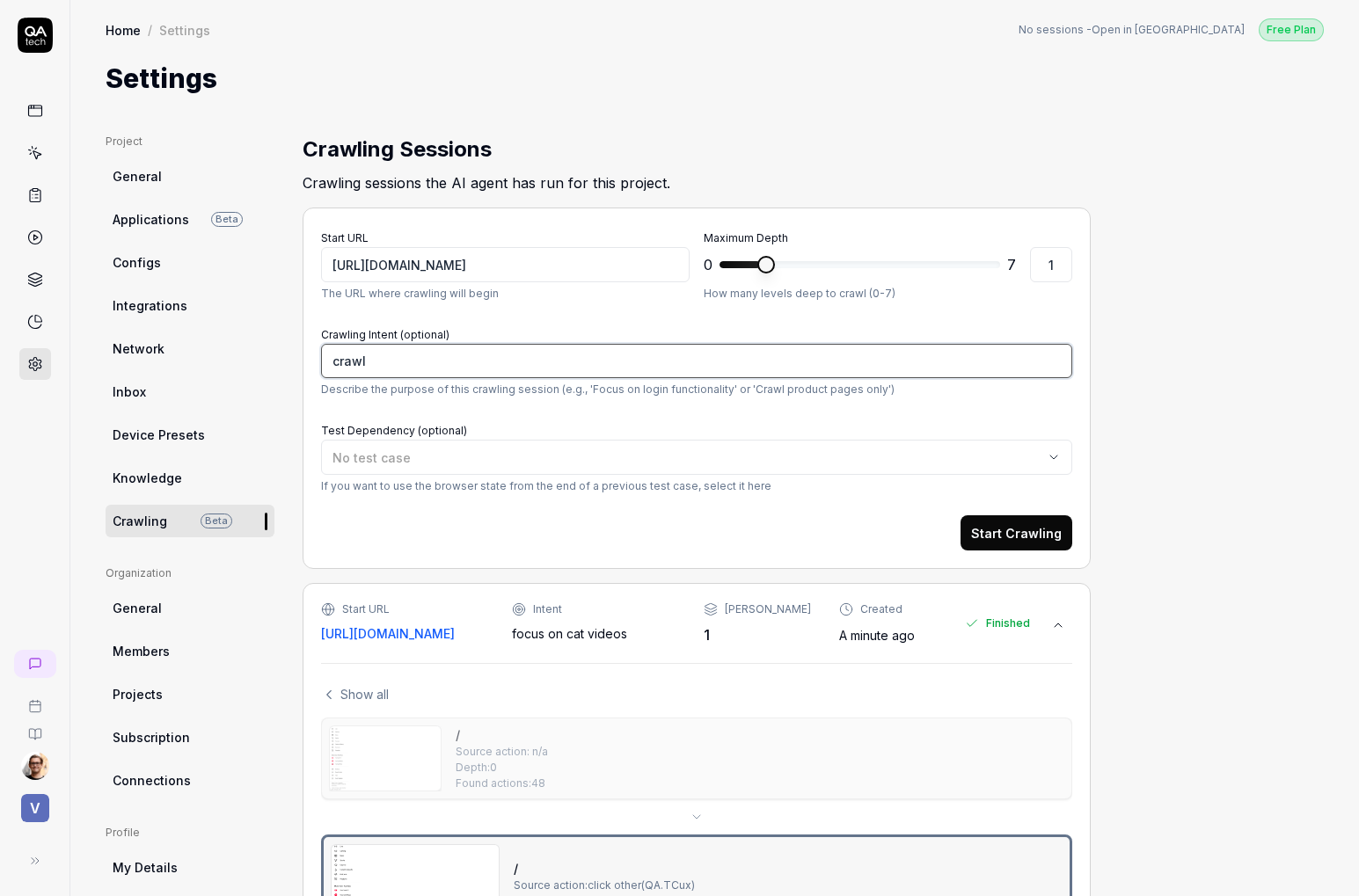
type textarea "crawl e"
type textarea "*"
type textarea "crawl eve"
type textarea "*"
type textarea "crawl ever"
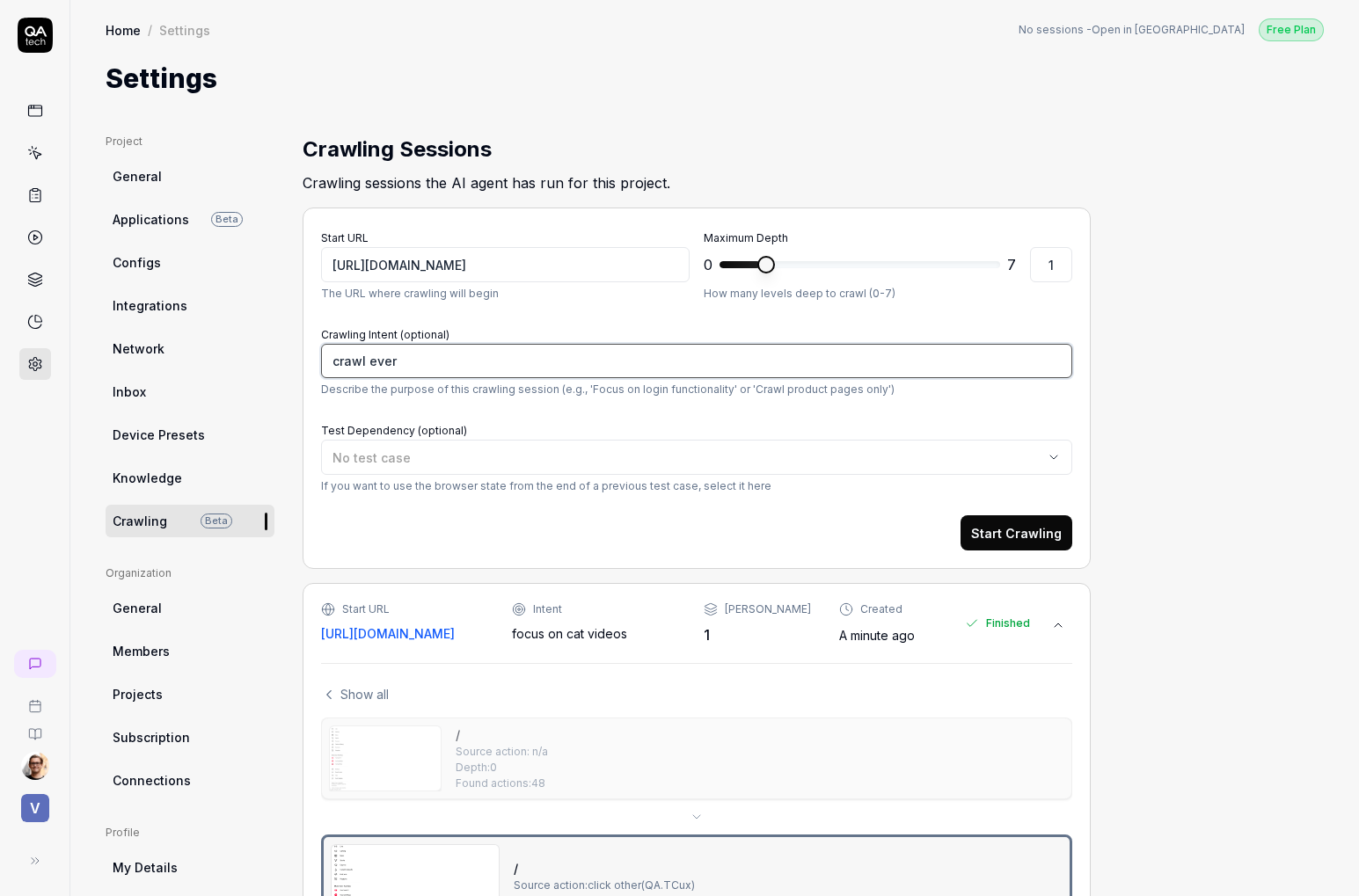
type textarea "*"
type textarea "crawl every"
type textarea "*"
type textarea "crawl everyt"
type textarea "*"
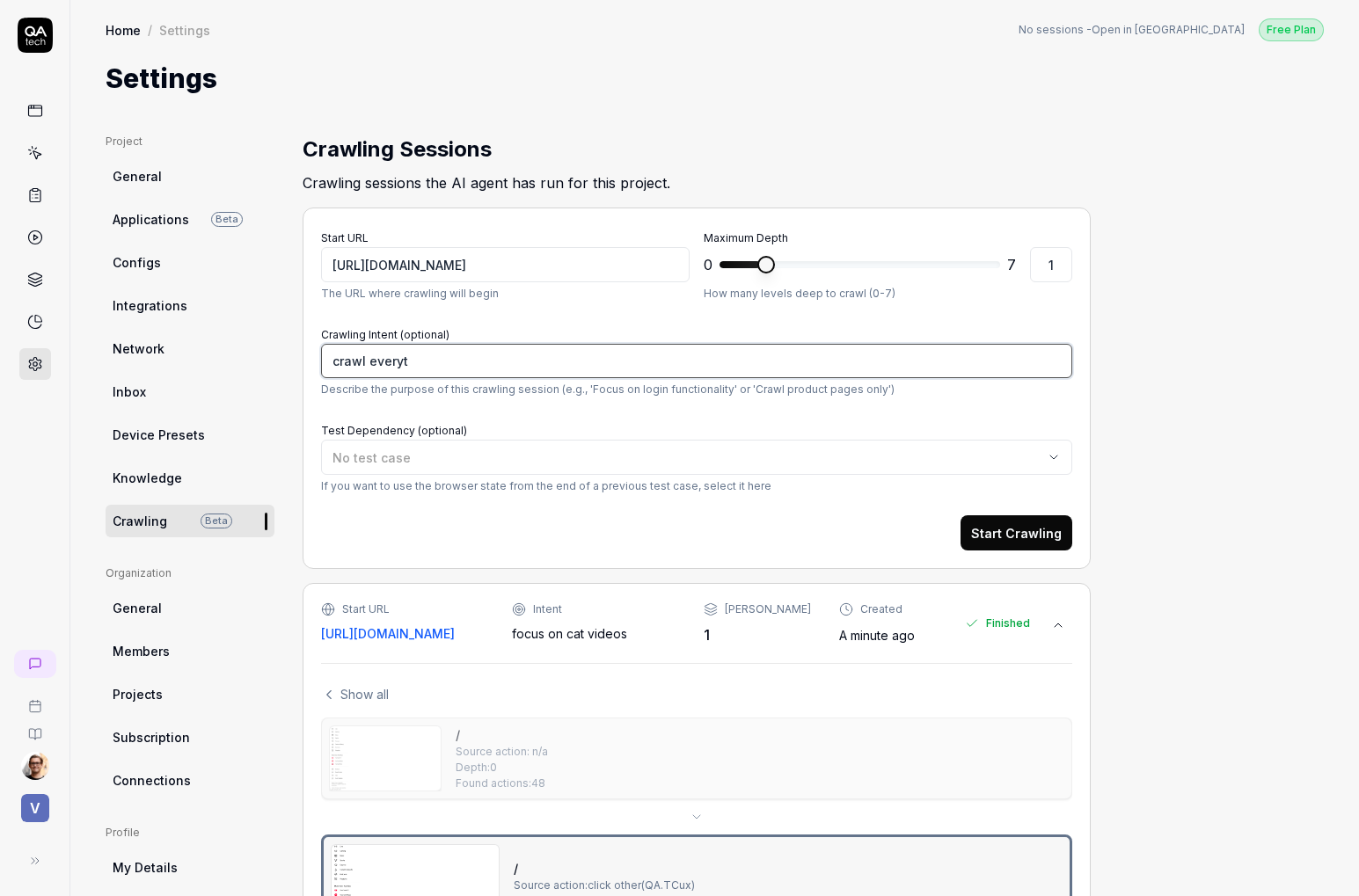
type textarea "crawl everyth"
type textarea "*"
type textarea "crawl everythi"
type textarea "*"
type textarea "crawl everythin"
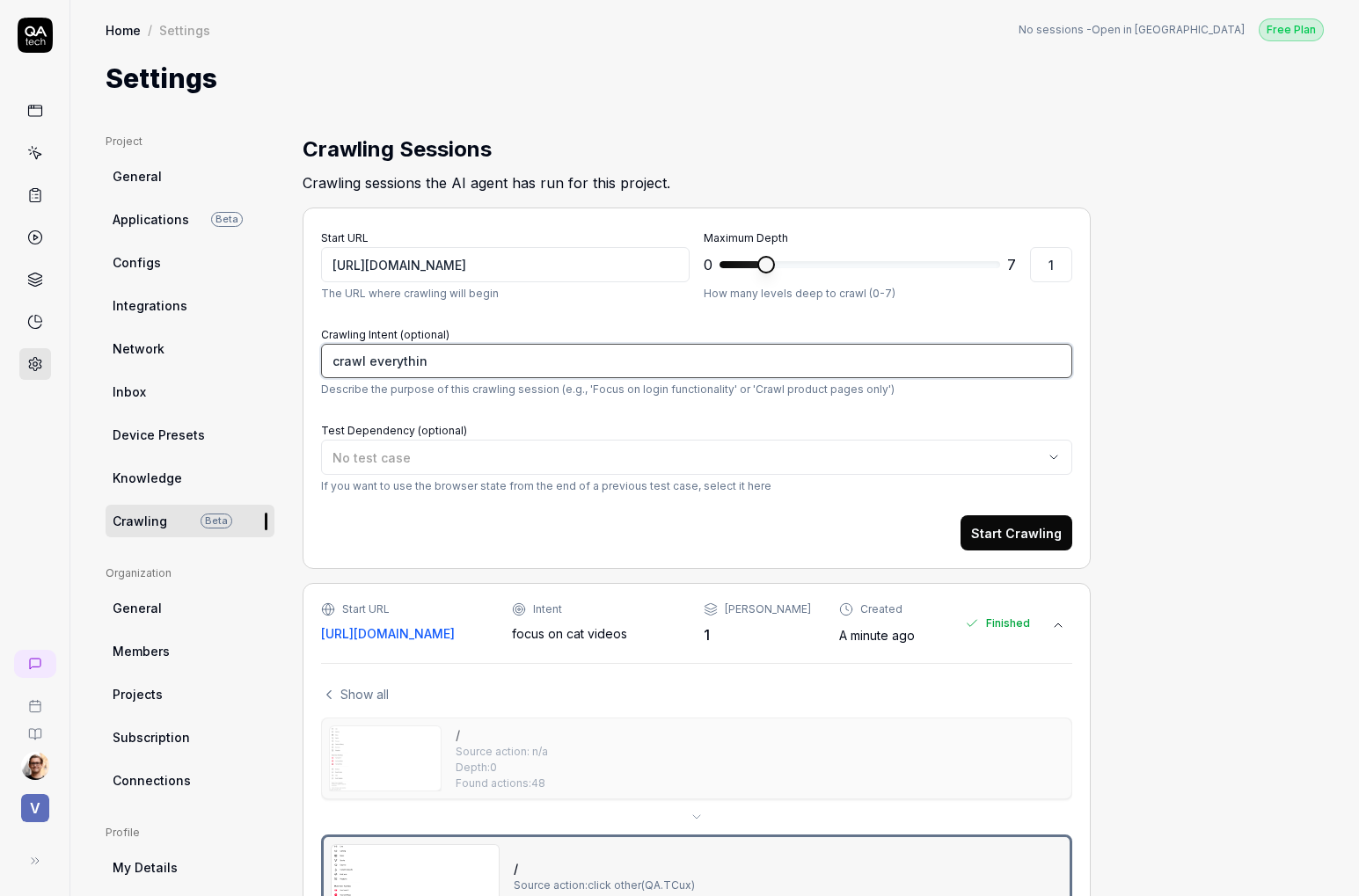
type textarea "*"
type textarea "crawl everything"
type textarea "*"
type textarea "crawl everything"
type textarea "*"
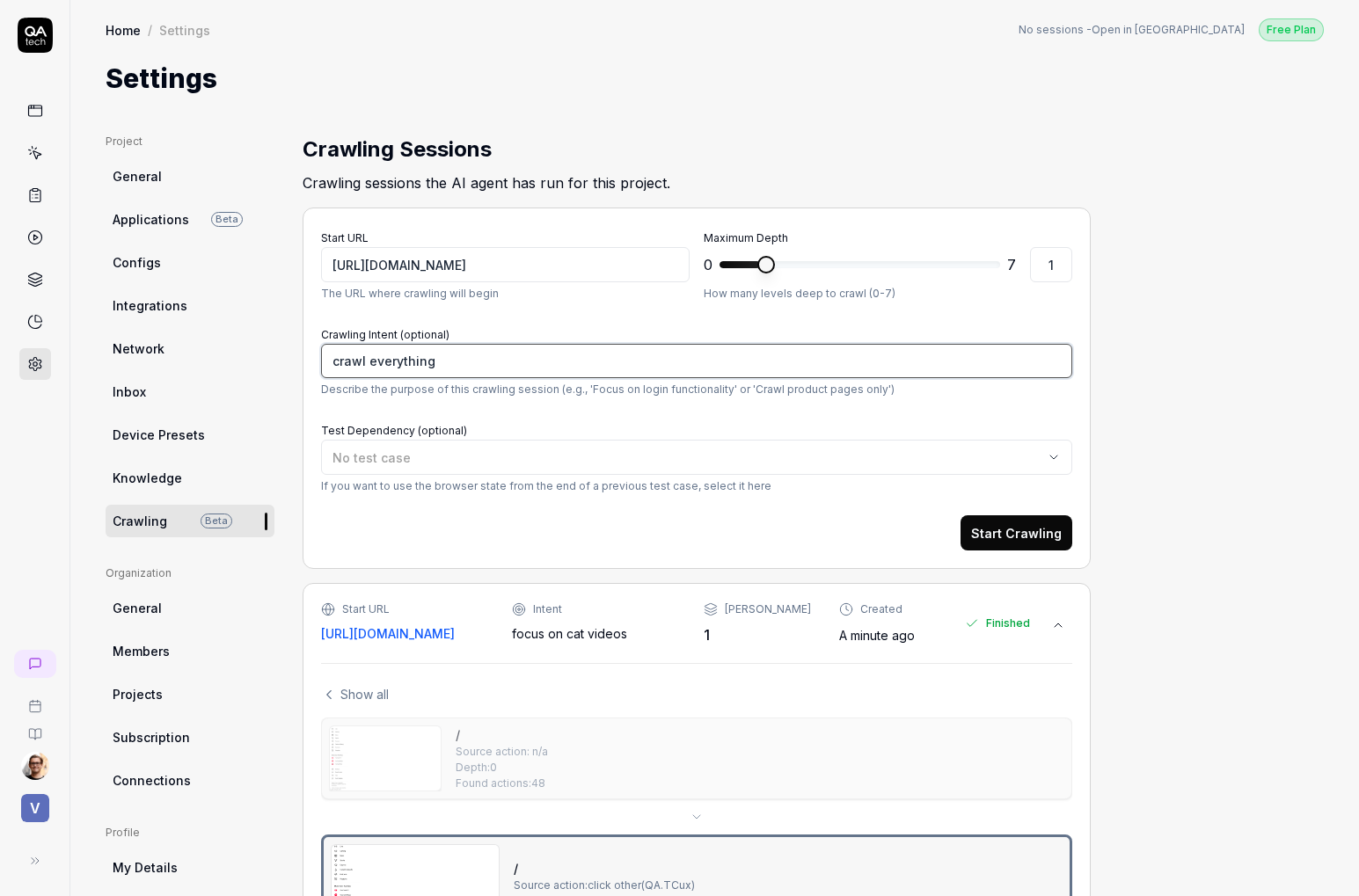
type textarea "crawl everything t"
type textarea "*"
type textarea "crawl everything th"
type textarea "*"
type textarea "crawl everything tha"
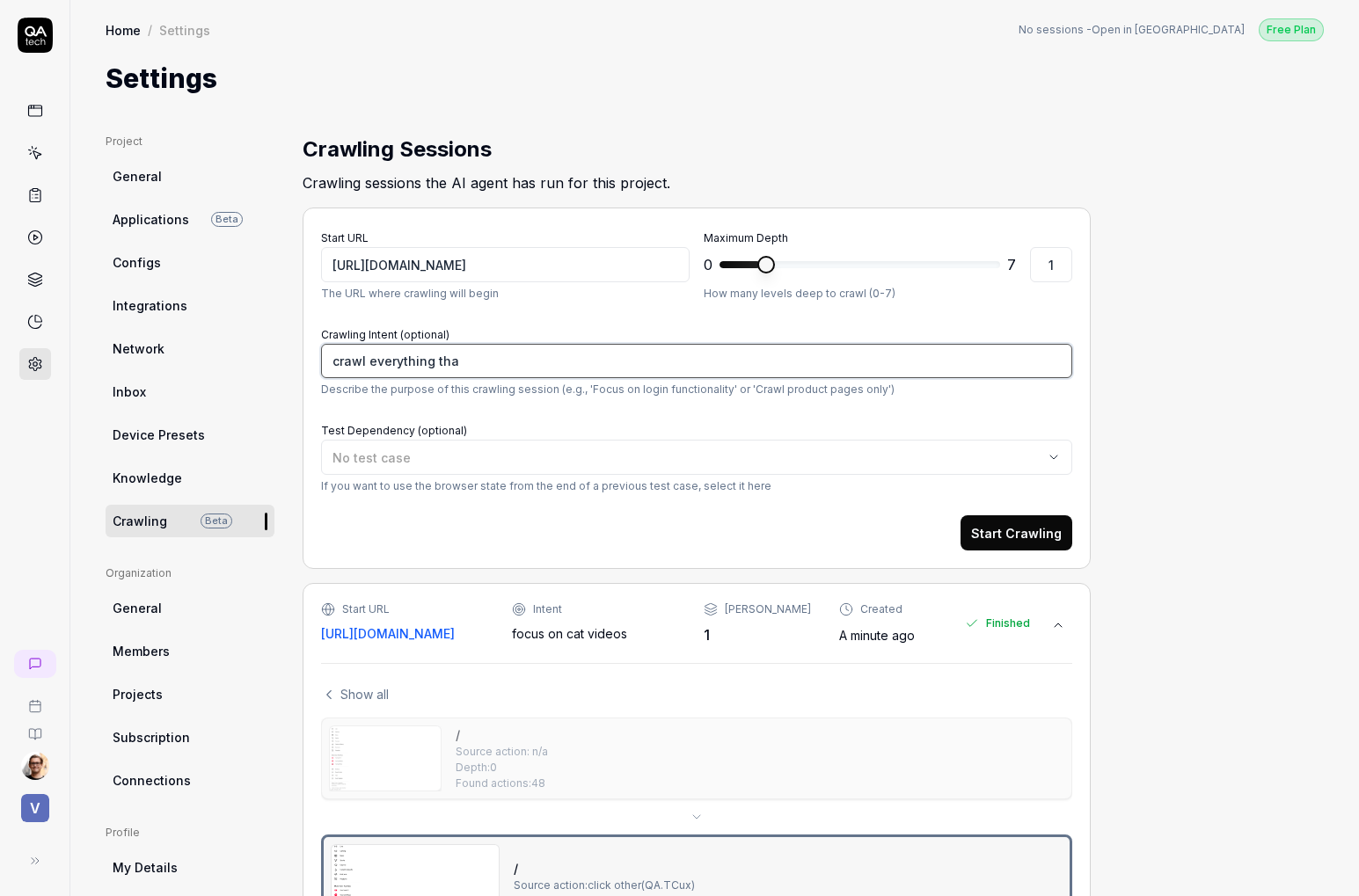
type textarea "*"
type textarea "crawl everything that"
type textarea "*"
type textarea "crawl everything that"
type textarea "*"
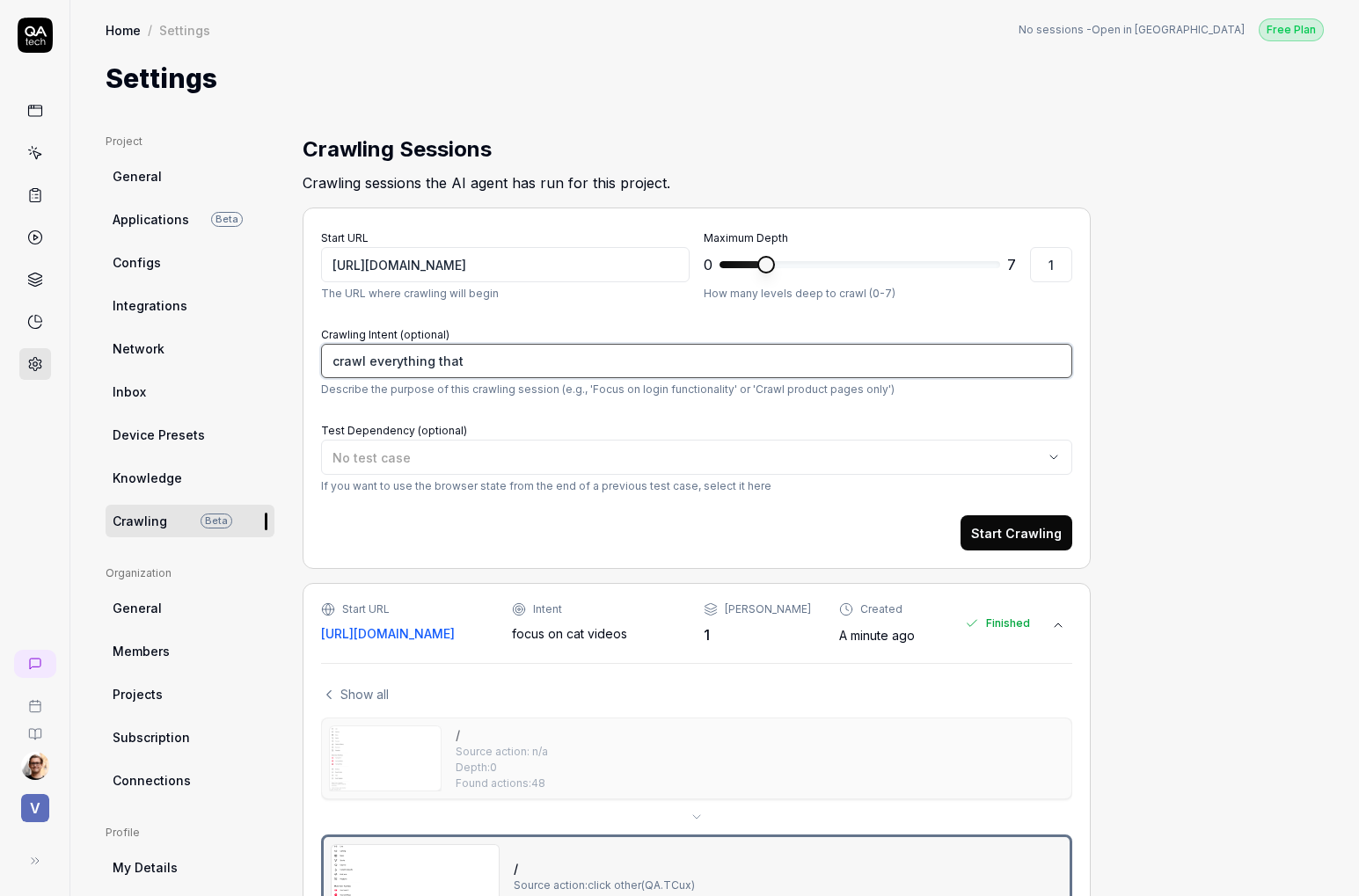
type textarea "crawl everything that s"
type textarea "*"
type textarea "crawl everything that"
type textarea "*"
type textarea "crawl everything"
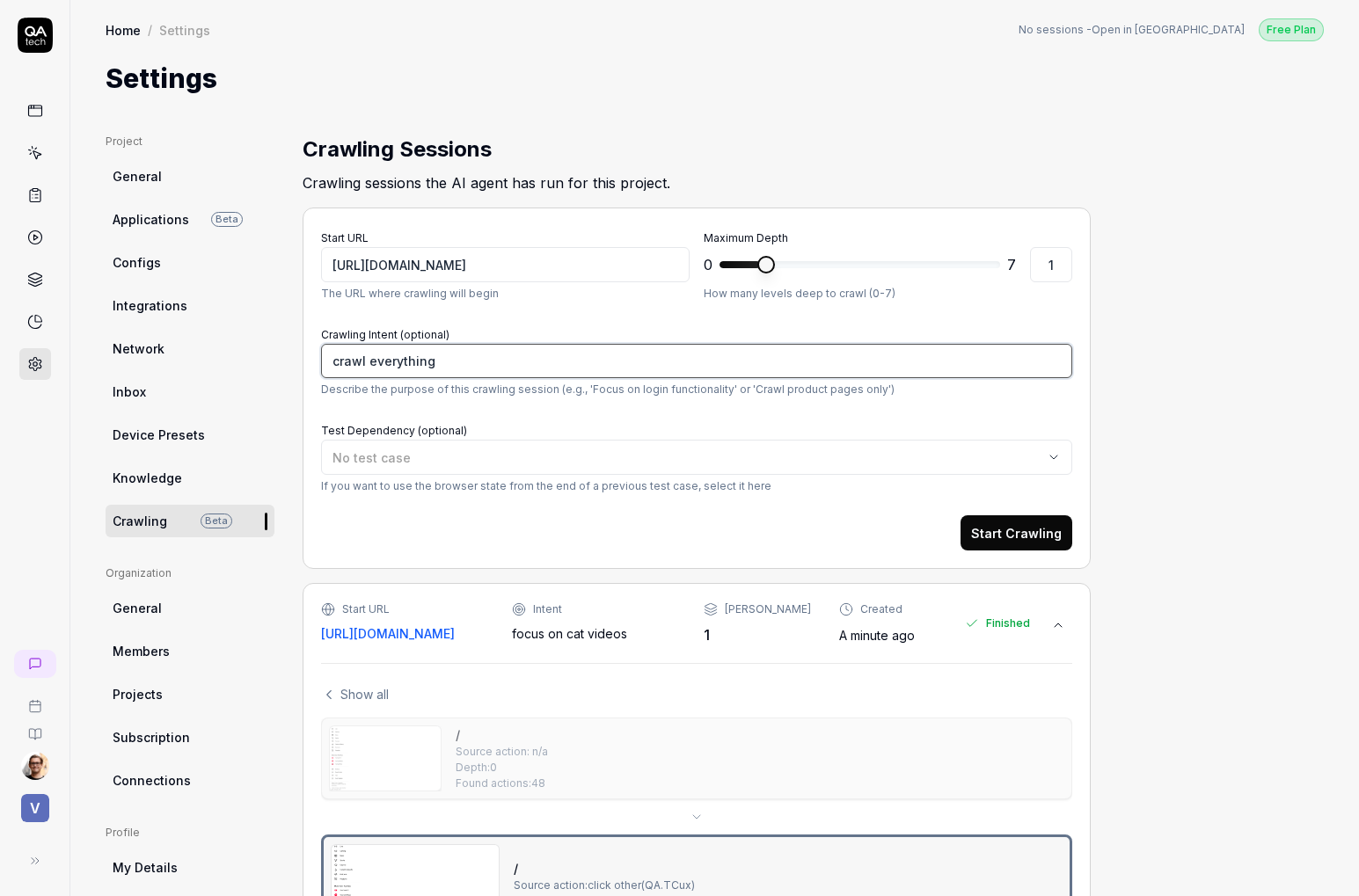
type textarea "*"
type textarea "crawl"
type textarea "*"
type textarea "crawl s"
type textarea "*"
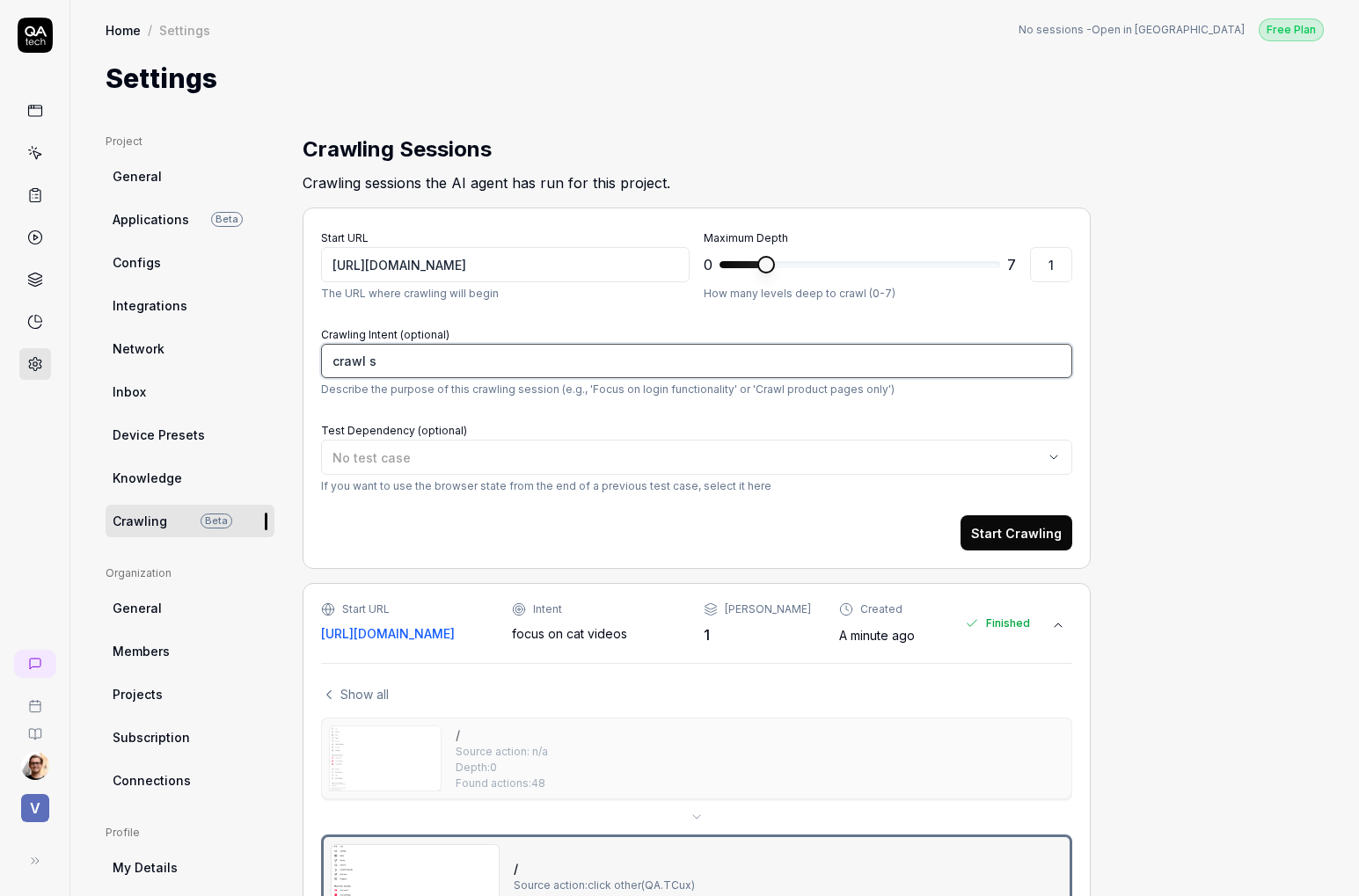
type textarea "crawl se"
type textarea "*"
type textarea "crawl set"
type textarea "*"
type textarea "crawl sett"
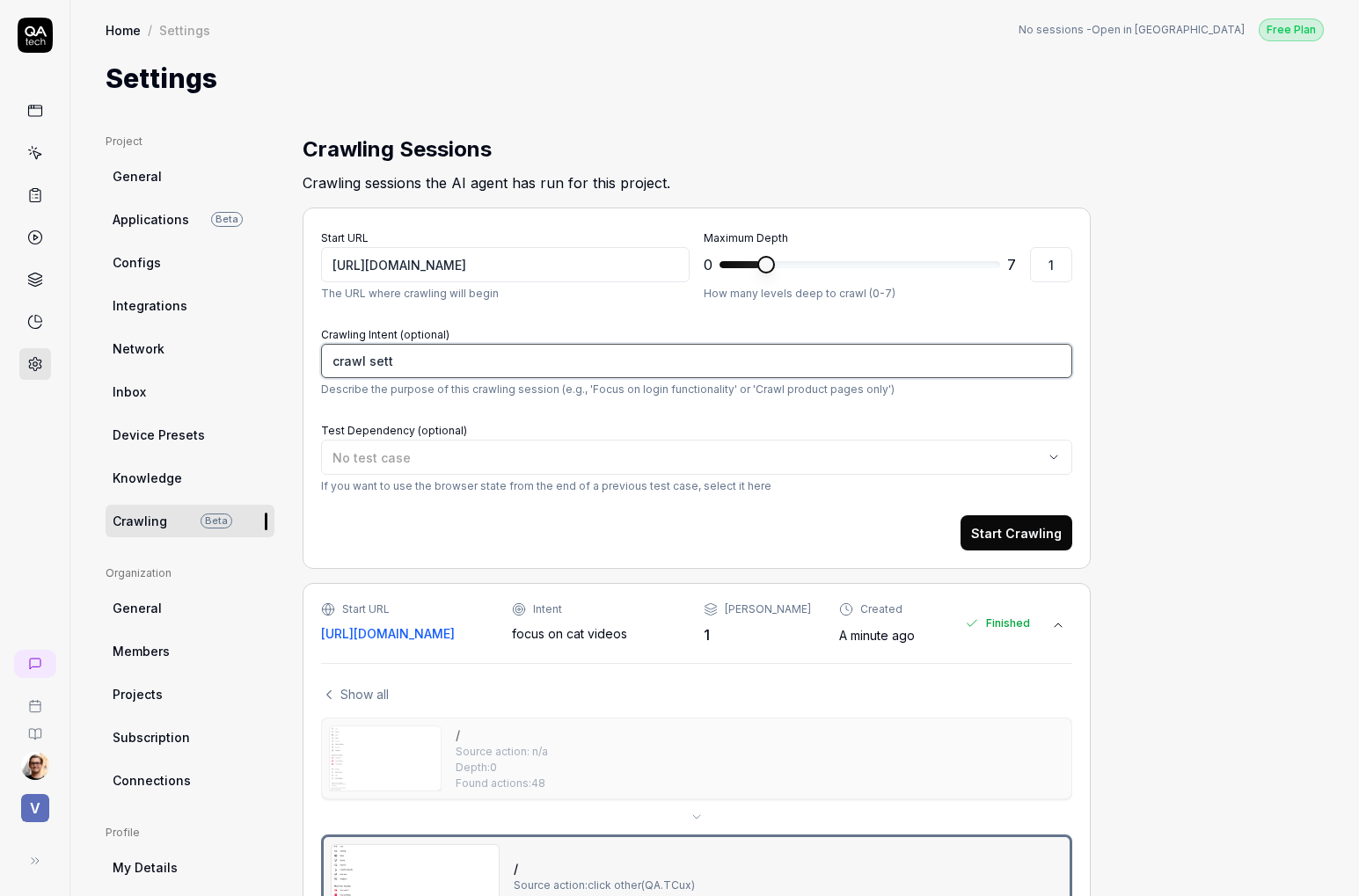
type textarea "*"
type textarea "crawl setti"
type textarea "*"
type textarea "crawl settin"
type textarea "*"
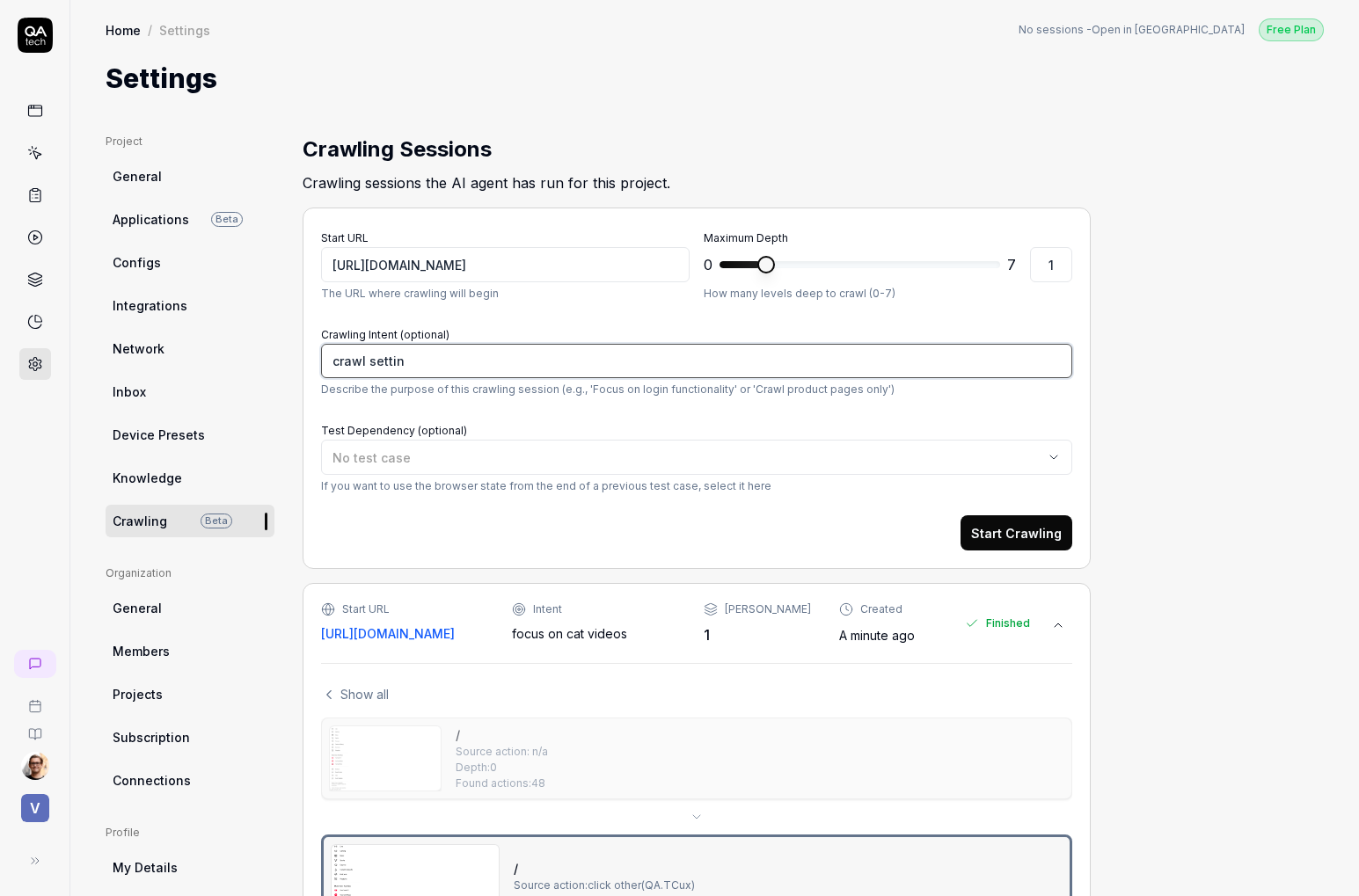
type textarea "crawl setting"
type textarea "*"
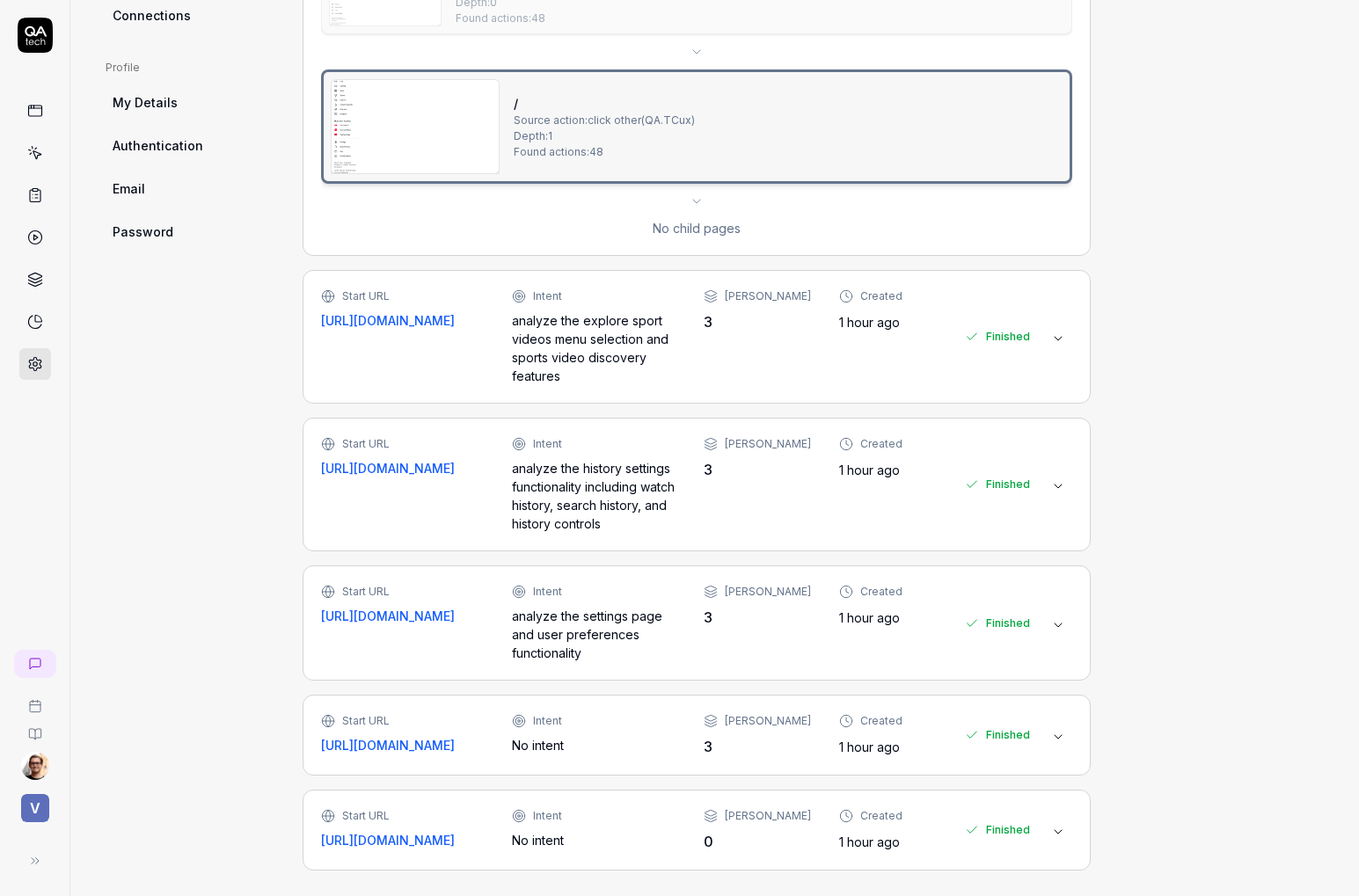
scroll to position [775, 0]
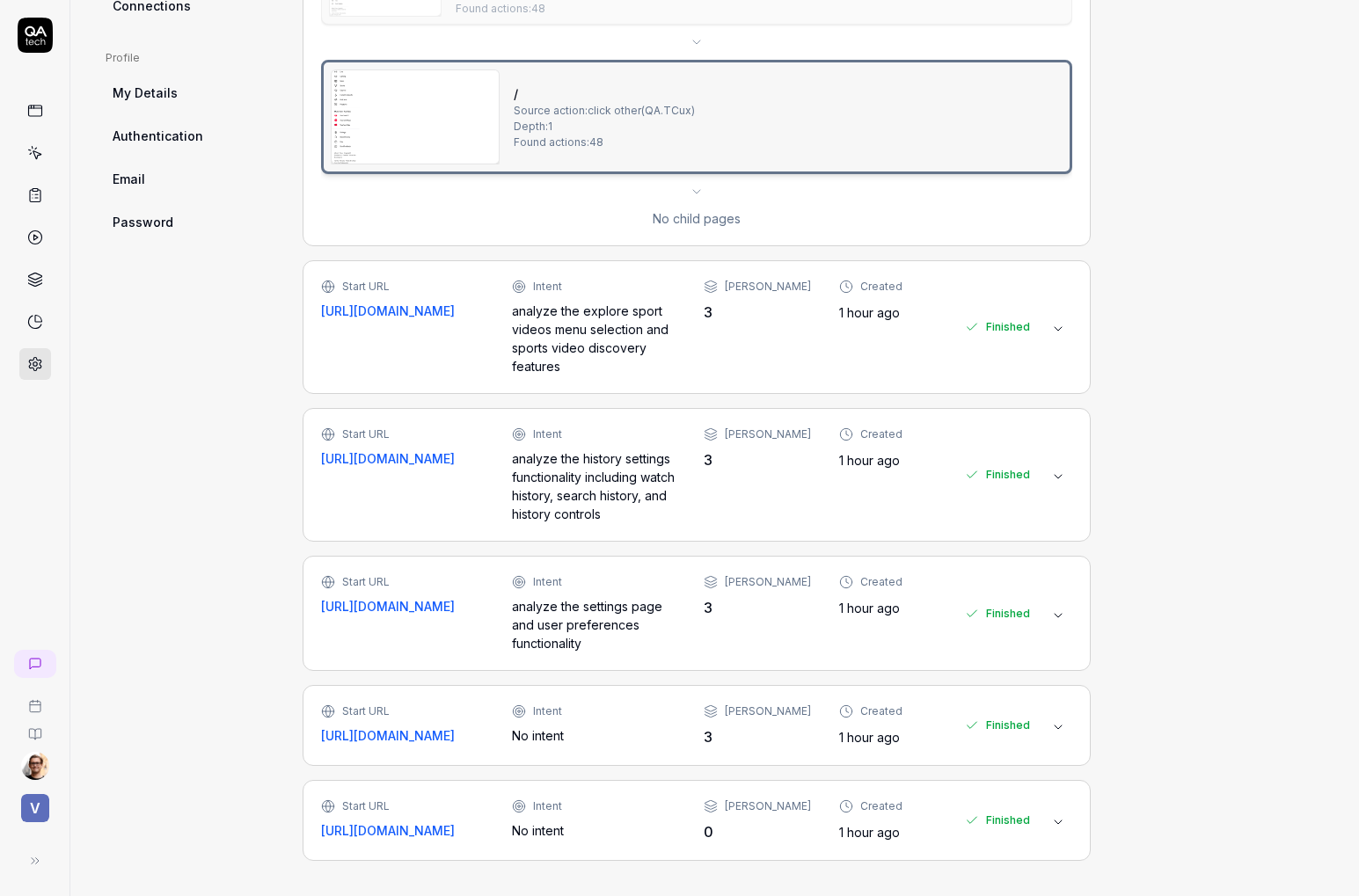
type textarea "crawl settings"
click at [773, 481] on div "Start URL [URL][DOMAIN_NAME] Intent analyze the history settings functionality …" at bounding box center [675, 475] width 709 height 97
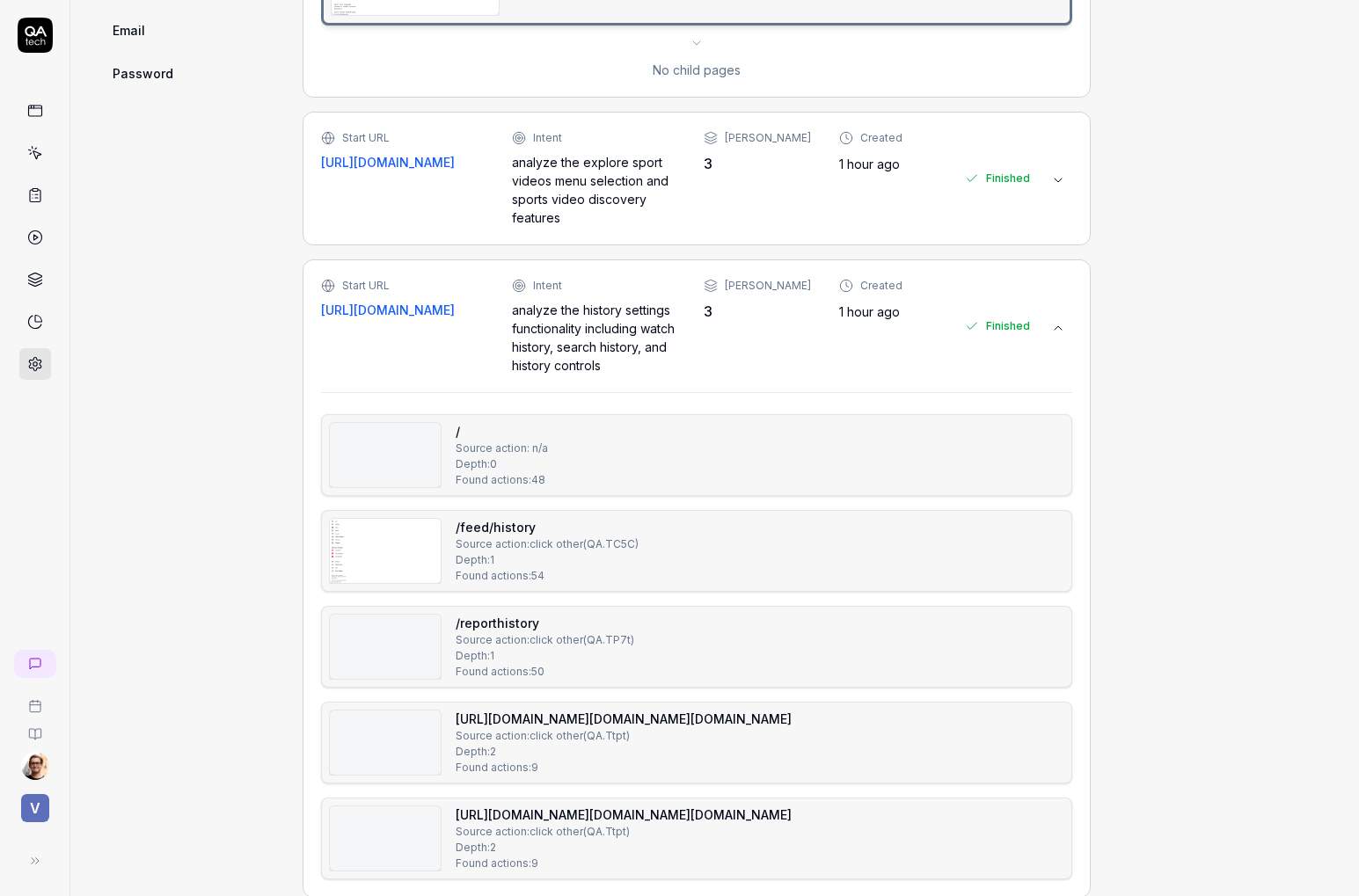
scroll to position [1279, 0]
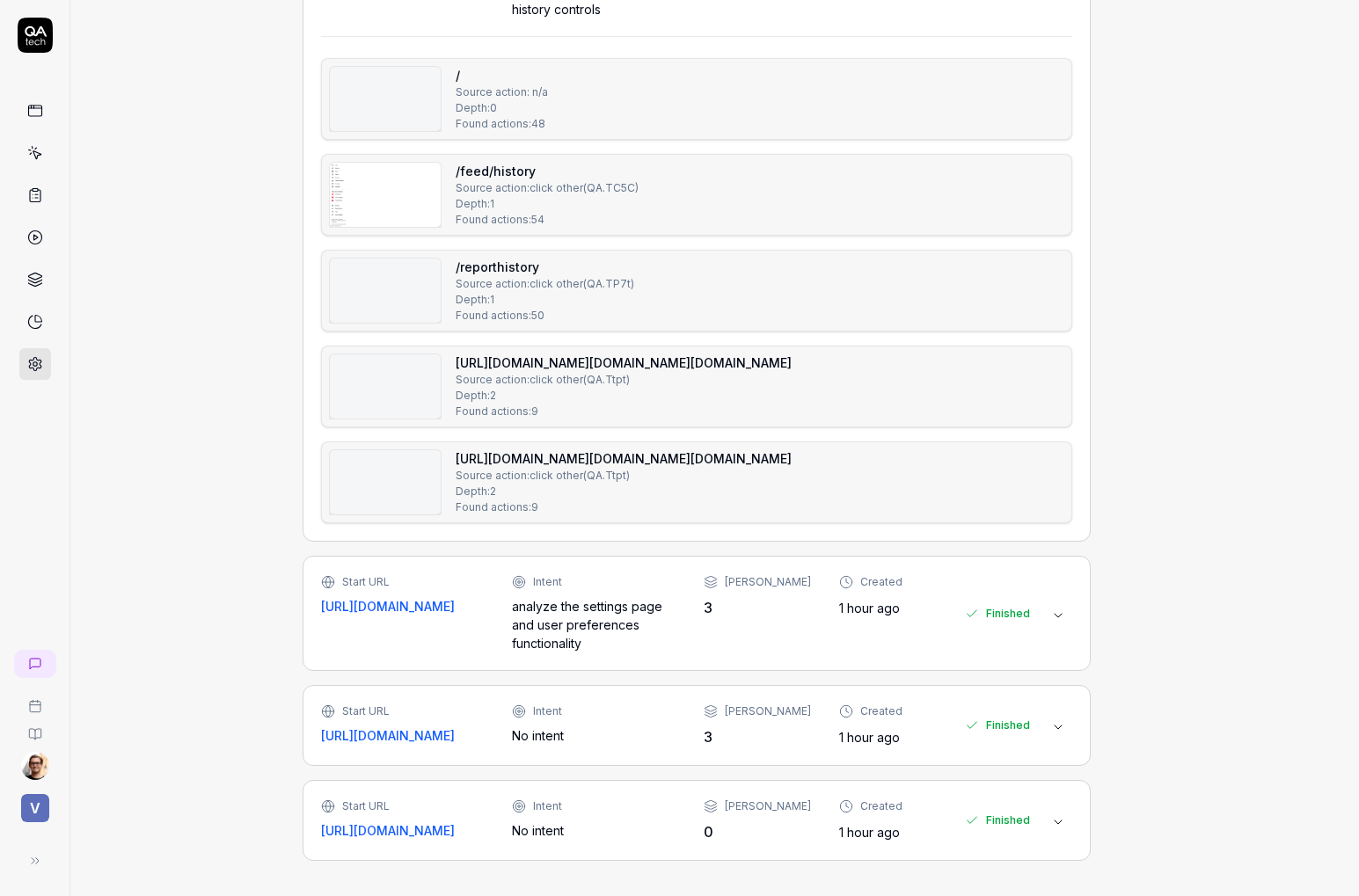
drag, startPoint x: 775, startPoint y: 774, endPoint x: 774, endPoint y: 757, distance: 17.0
click at [770, 617] on div "Start URL [URL][DOMAIN_NAME] Intent analyze the settings page and user preferen…" at bounding box center [675, 612] width 709 height 78
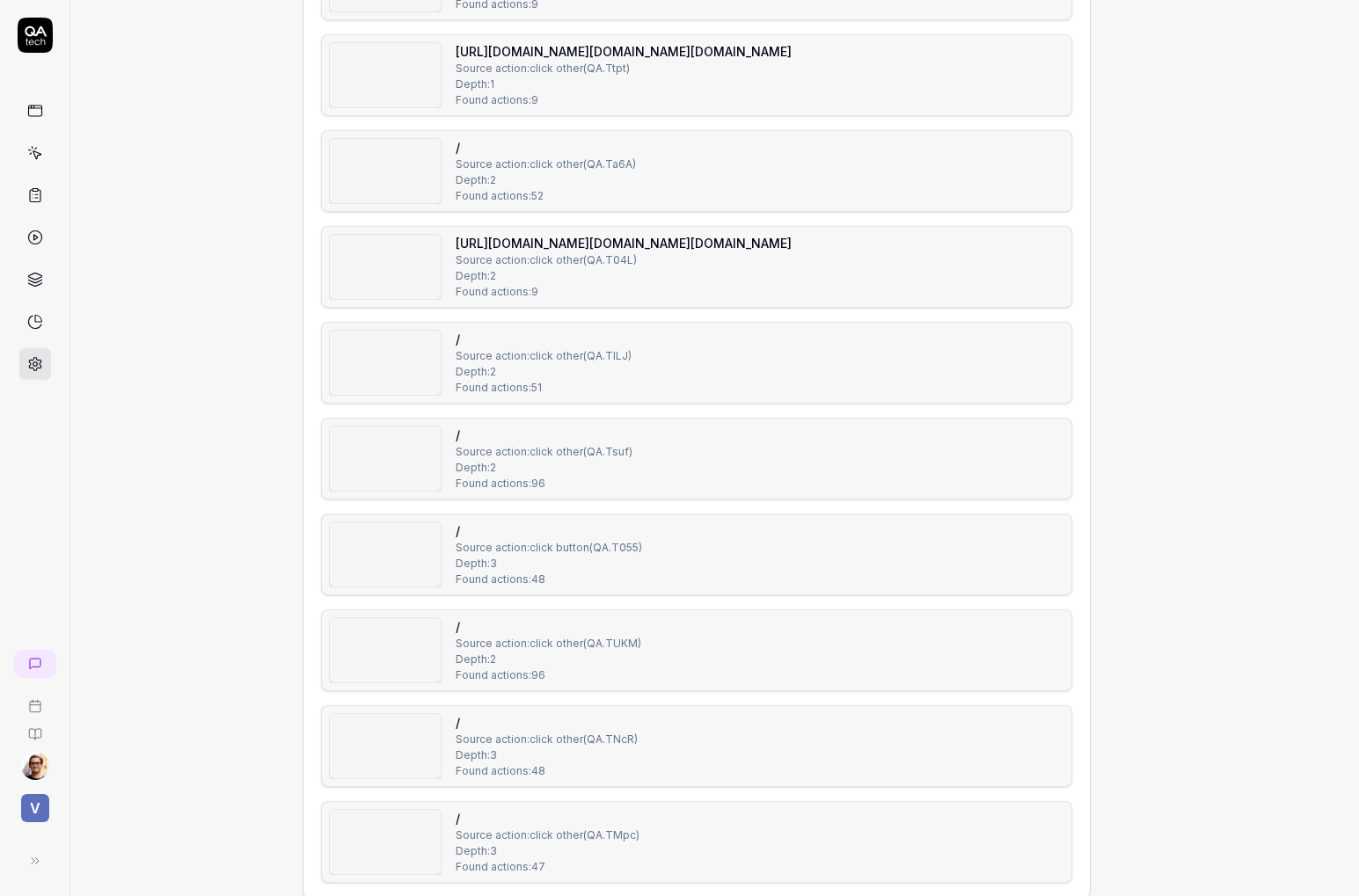
scroll to position [2550, 0]
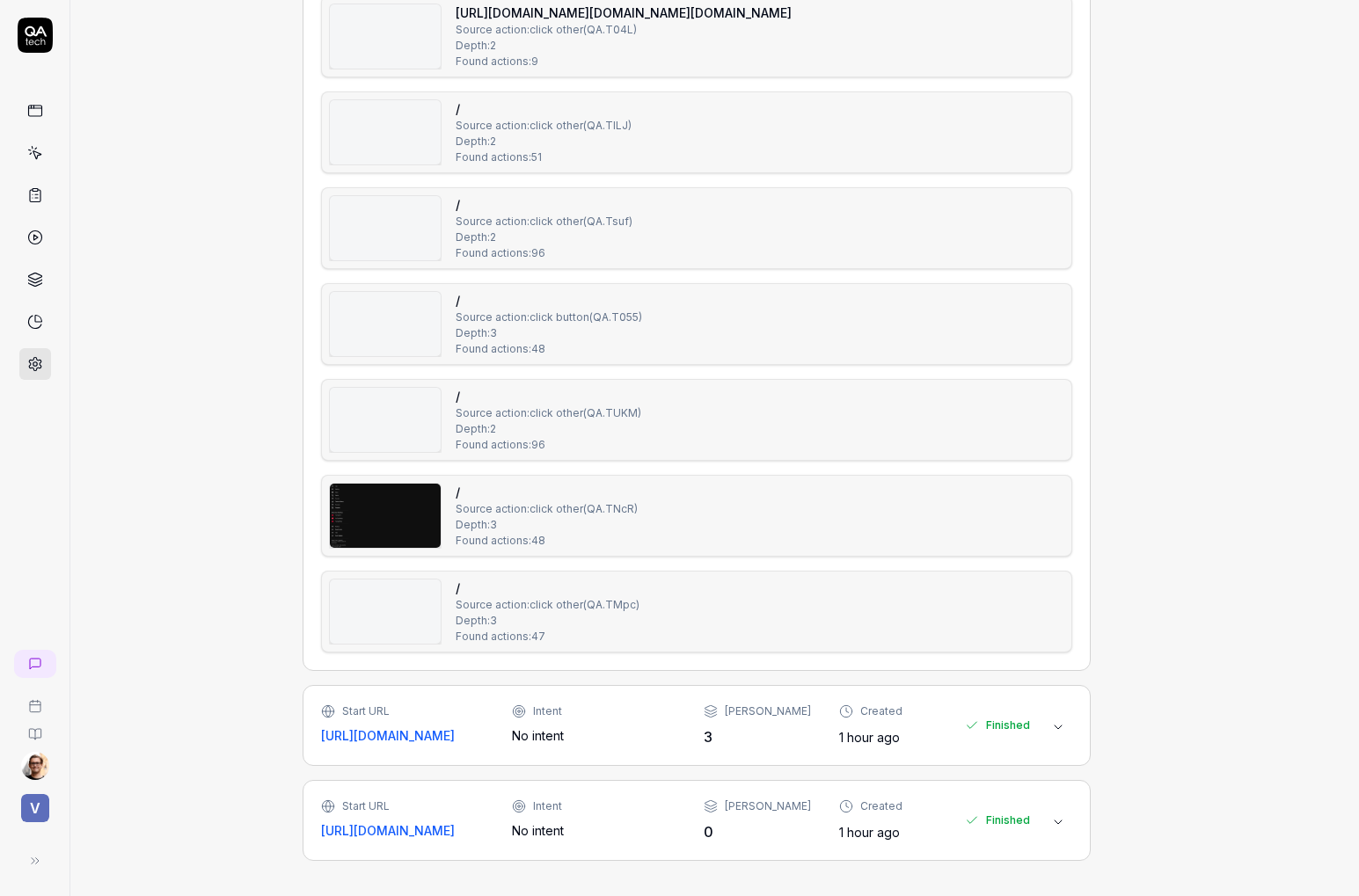
click at [640, 740] on div "No intent" at bounding box center [593, 735] width 163 height 19
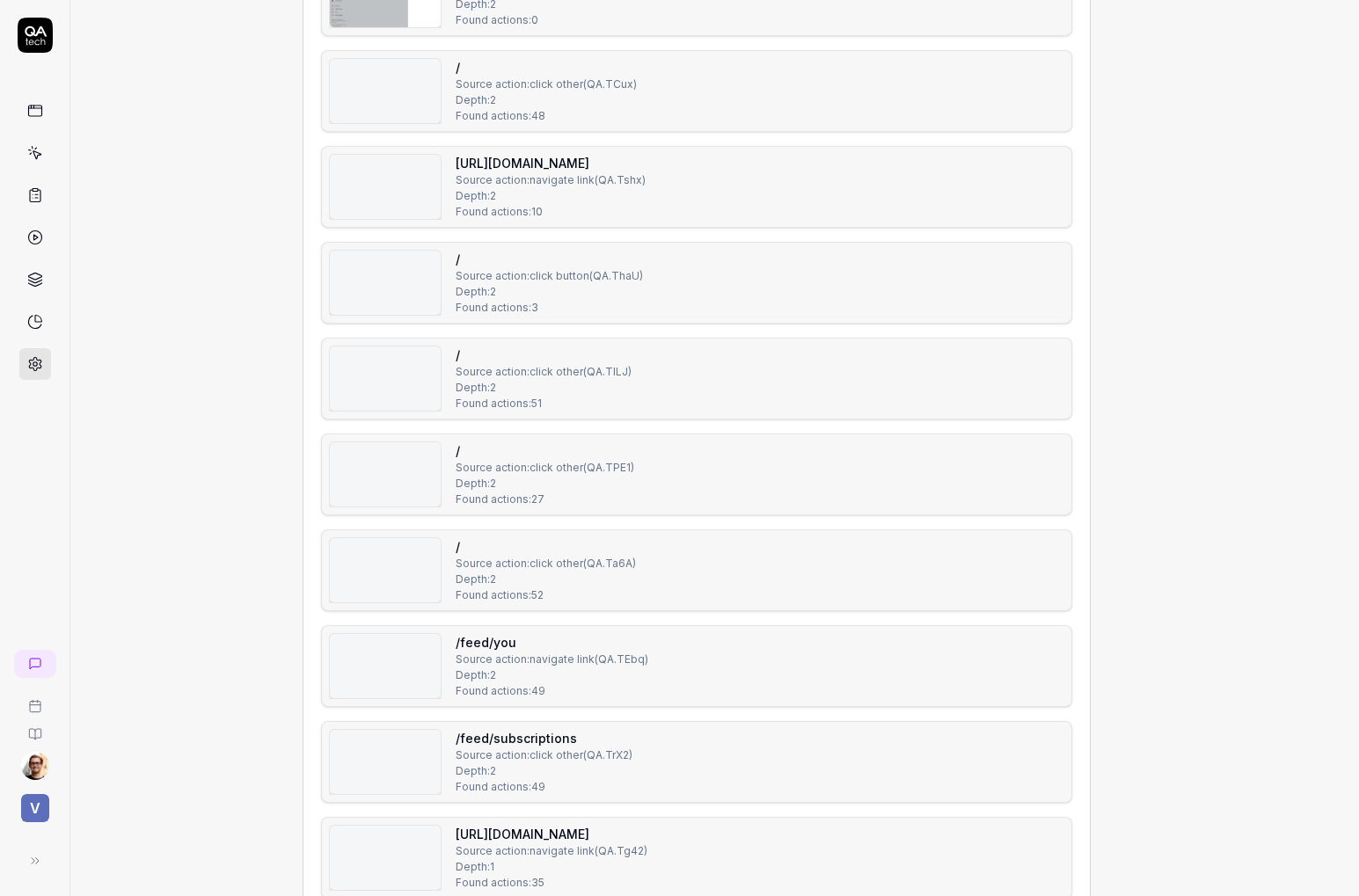
scroll to position [6458, 0]
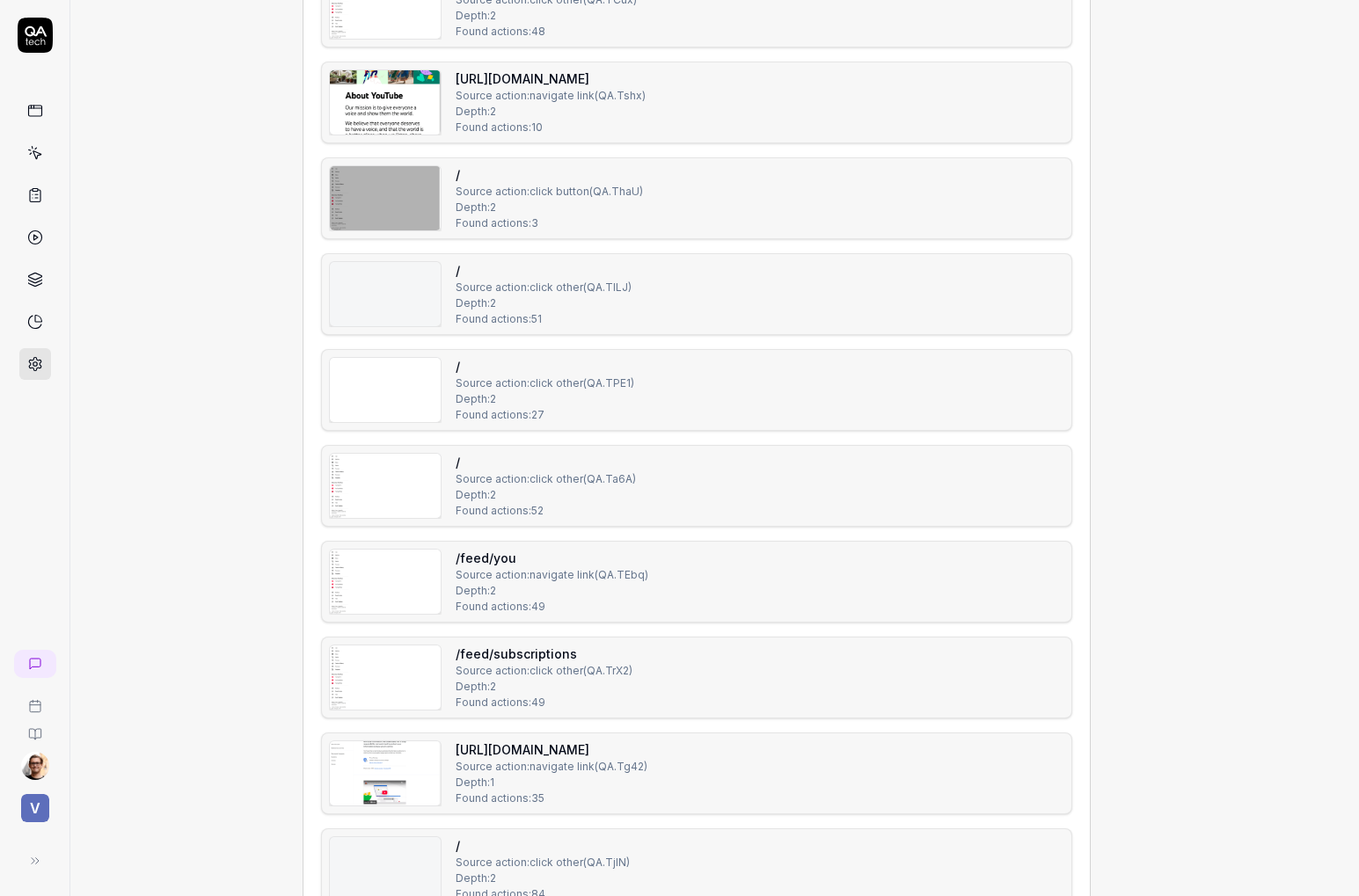
type textarea "*"
